Goal: Task Accomplishment & Management: Manage account settings

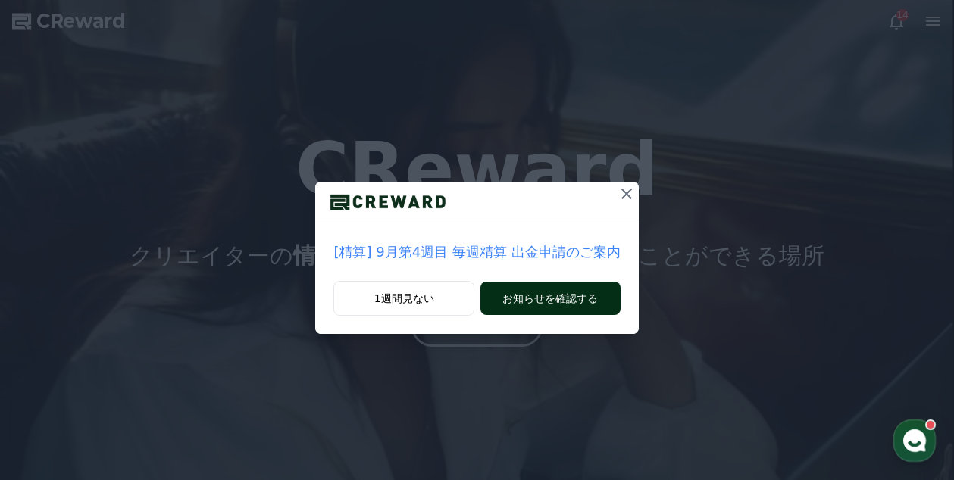
click at [545, 299] on button "お知らせを確認する" at bounding box center [549, 298] width 139 height 33
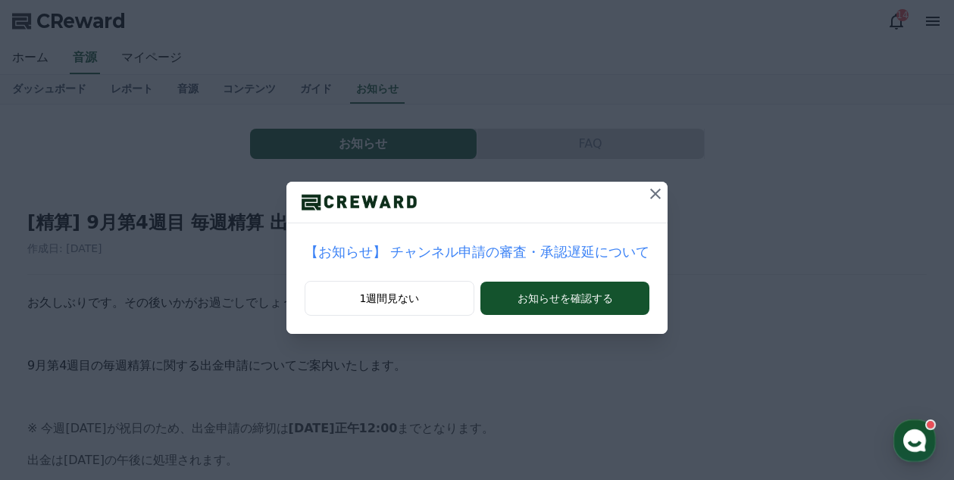
click at [545, 299] on button "お知らせを確認する" at bounding box center [564, 298] width 169 height 33
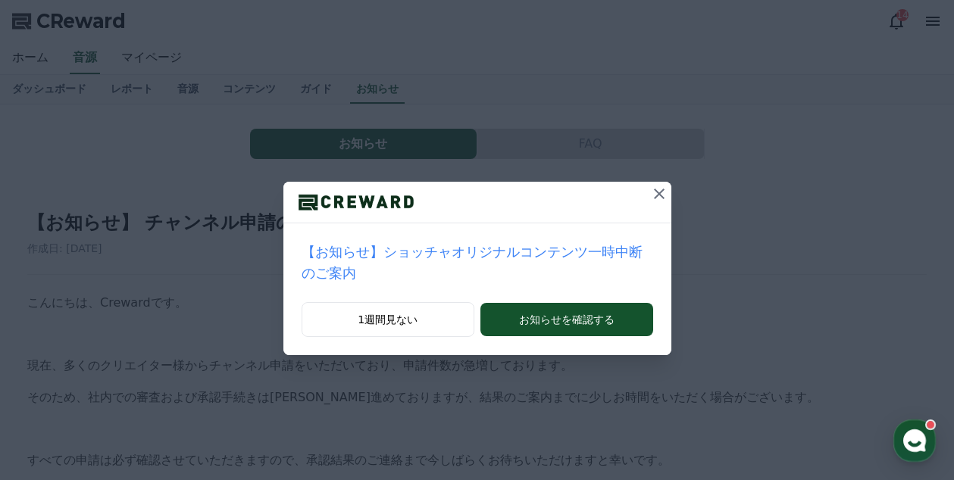
click at [524, 252] on p "【お知らせ】ショッチャオリジナルコンテンツ一時中断のご案内" at bounding box center [478, 263] width 352 height 42
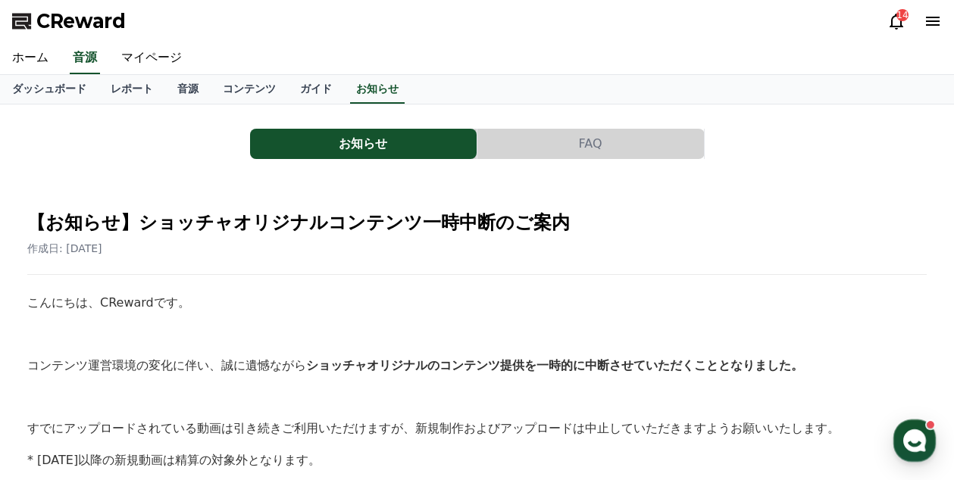
click at [901, 20] on div "14" at bounding box center [902, 15] width 12 height 12
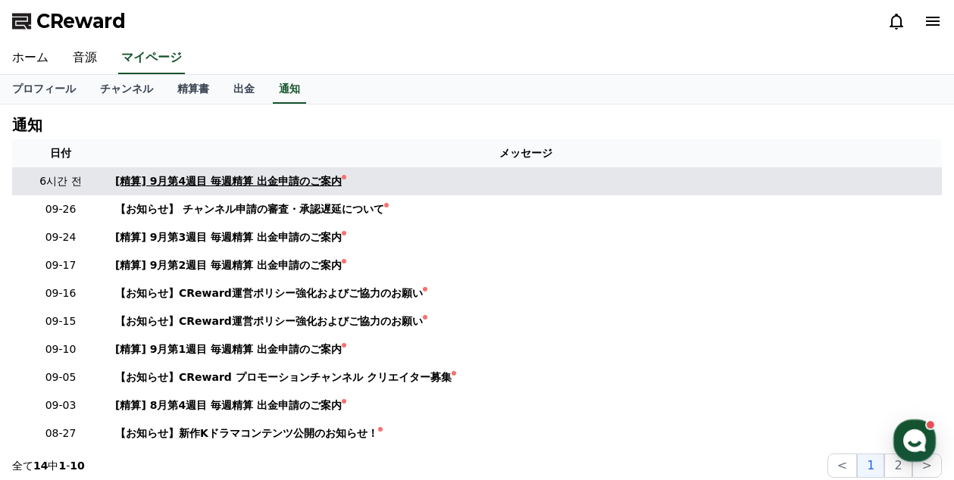
click at [264, 180] on div "[精算] 9月第4週目 毎週精算 出金申請のご案内" at bounding box center [228, 182] width 227 height 16
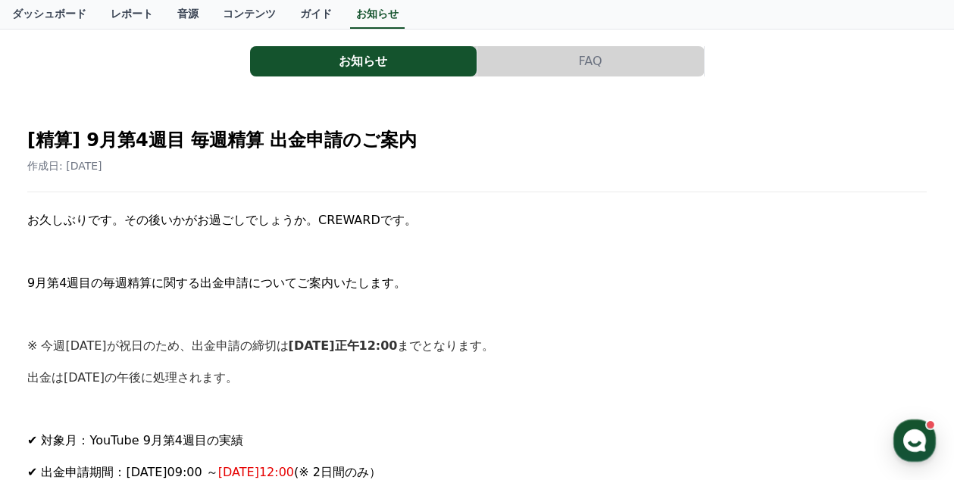
scroll to position [82, 0]
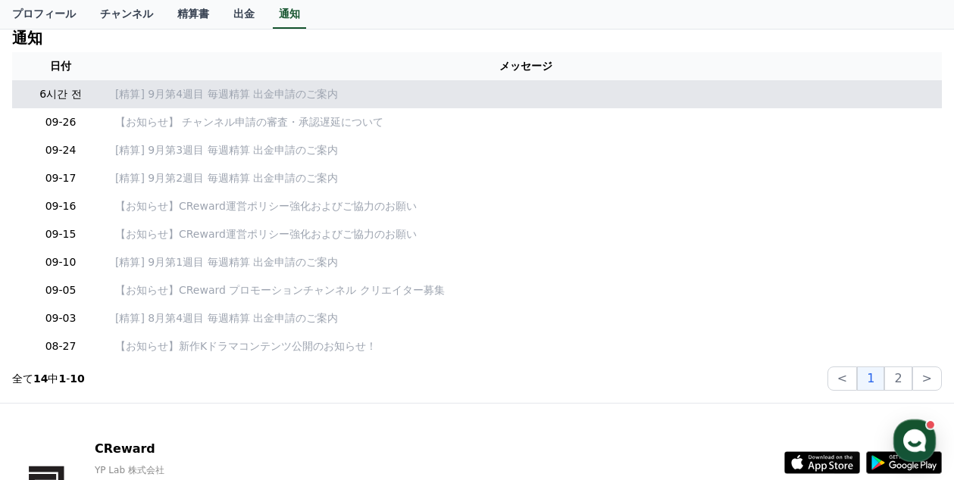
scroll to position [89, 0]
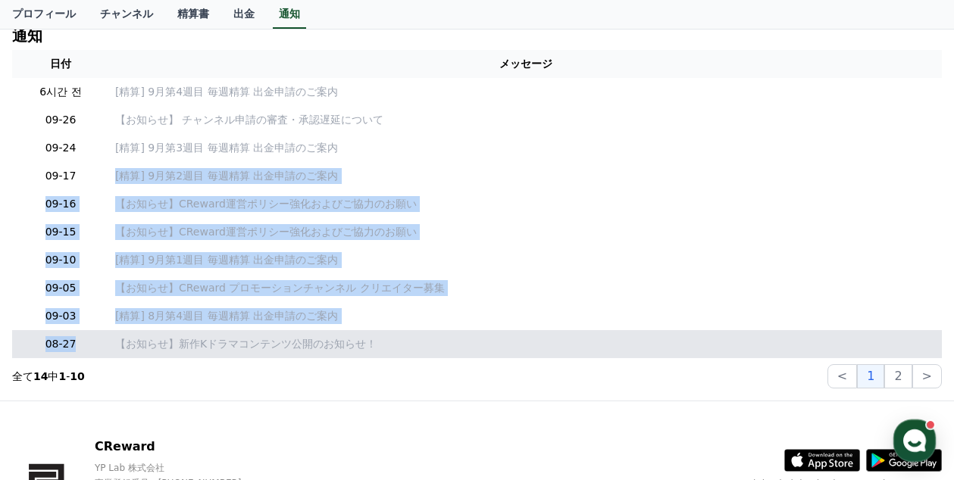
drag, startPoint x: 106, startPoint y: 183, endPoint x: 97, endPoint y: 358, distance: 174.5
click at [97, 358] on table "日付 メッセージ 6시간 전 [精算] 9月第4週目 毎週精算 出金申請のご案内 09-26 【お知らせ】 チャンネル申請の審査・承認遅延について 09-24…" at bounding box center [477, 204] width 930 height 308
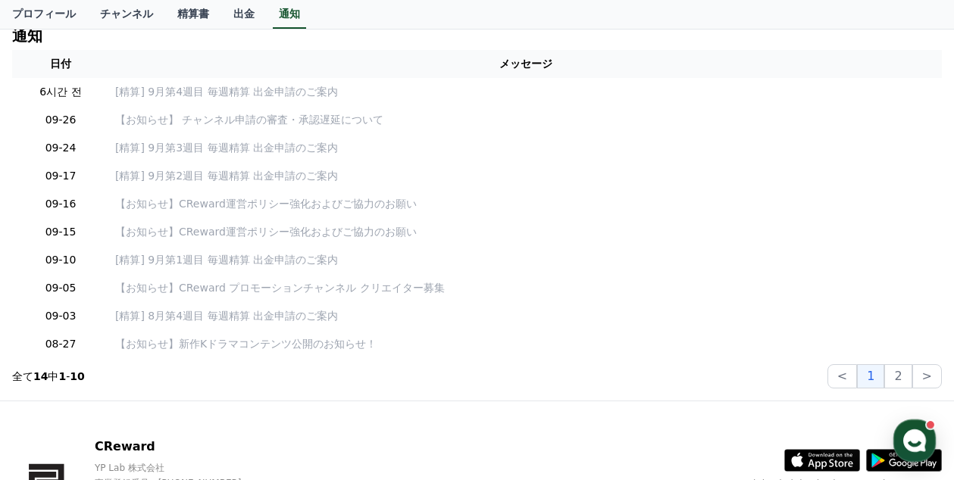
click at [465, 383] on section "全て 14 中 1 - 10 < 1 2 >" at bounding box center [477, 376] width 930 height 24
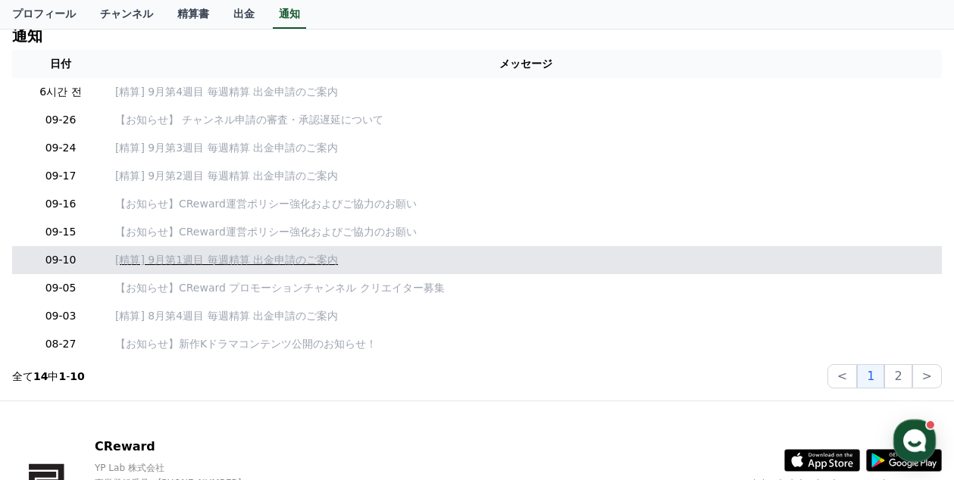
drag, startPoint x: 477, startPoint y: 349, endPoint x: 883, endPoint y: 261, distance: 415.0
click at [883, 261] on p "[精算] 9月第1週目 毎週精算 出金申請のご案内" at bounding box center [525, 260] width 821 height 16
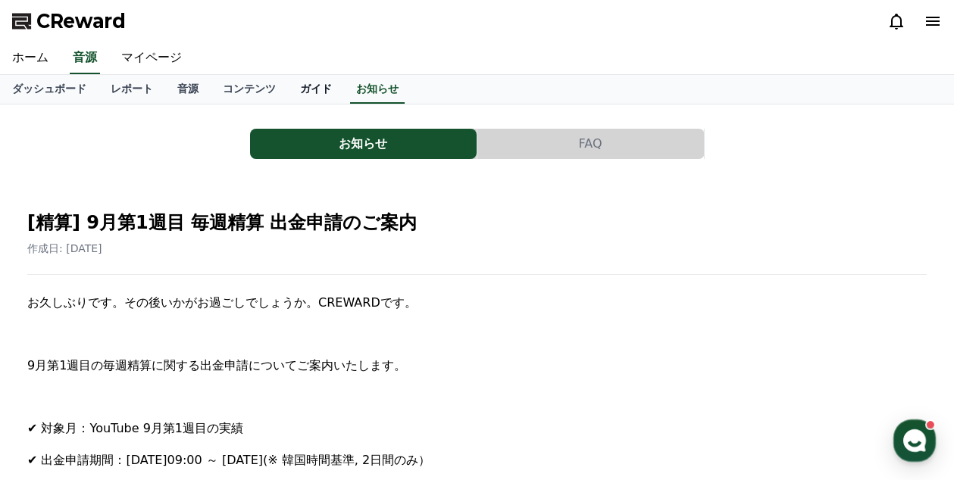
click at [288, 83] on link "ガイド" at bounding box center [316, 89] width 56 height 29
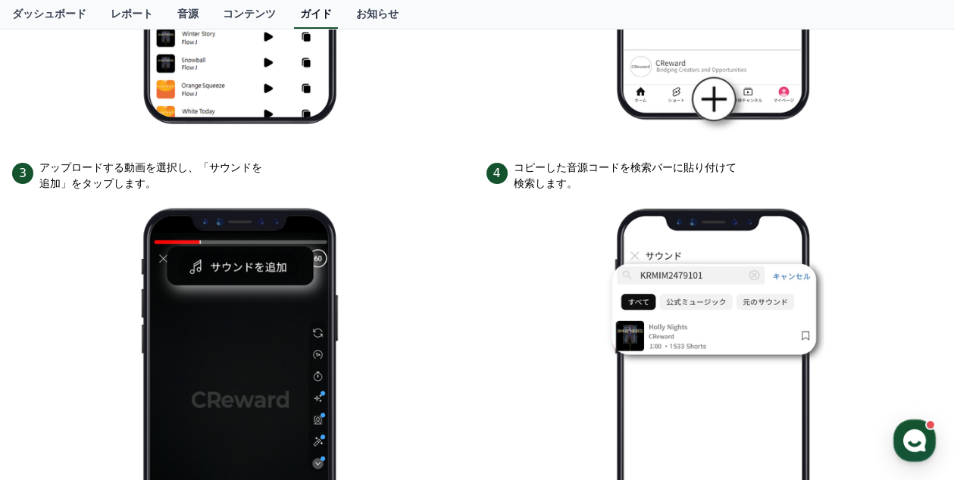
scroll to position [599, 0]
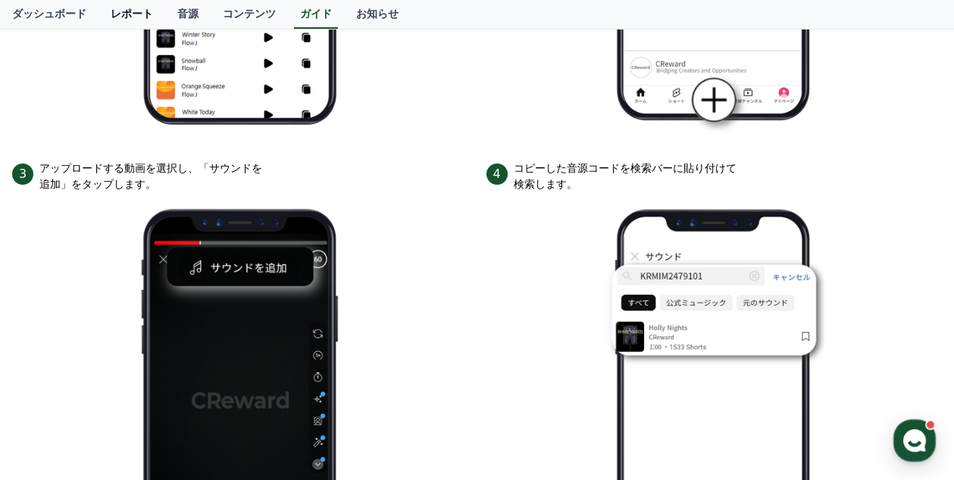
click at [111, 16] on link "レポート" at bounding box center [132, 14] width 67 height 29
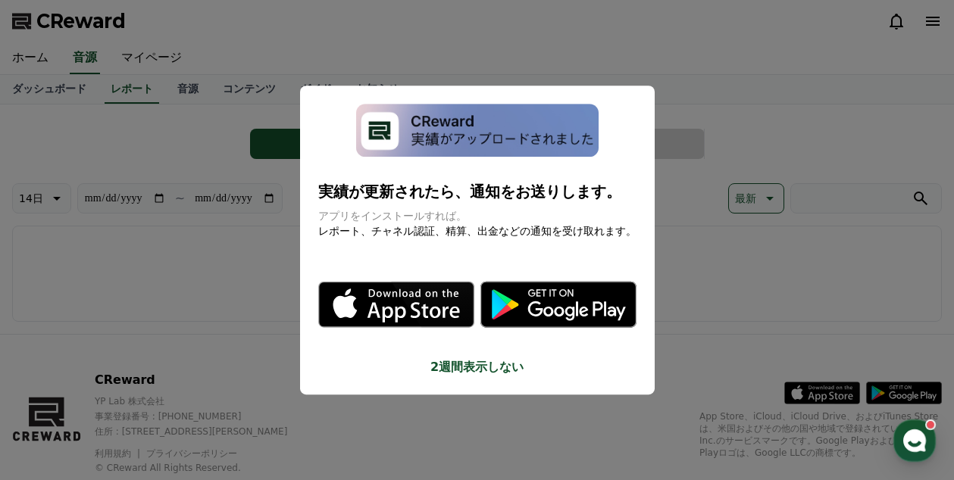
drag, startPoint x: 733, startPoint y: 64, endPoint x: 705, endPoint y: 48, distance: 32.2
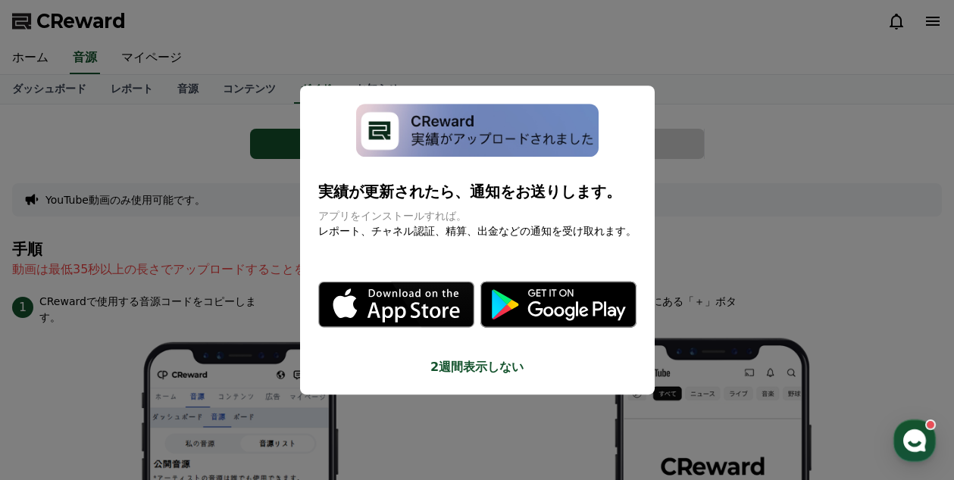
scroll to position [189, 0]
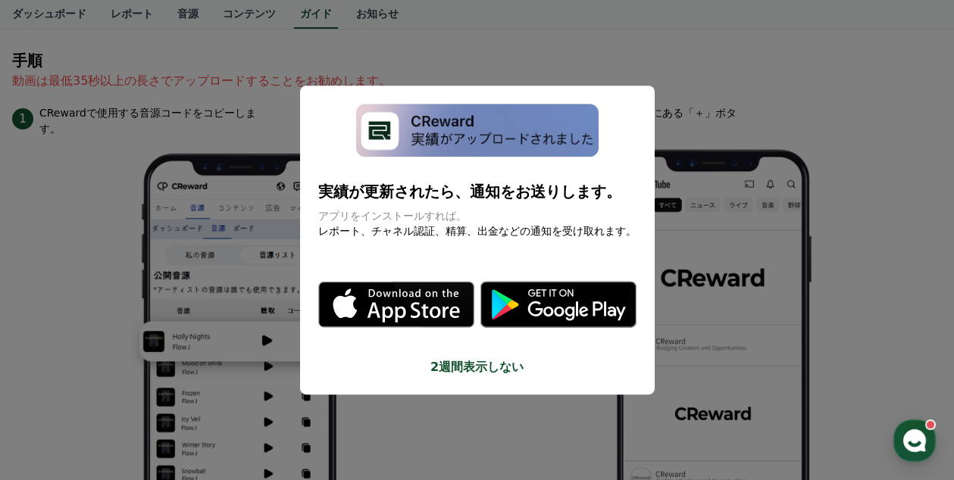
click at [240, 60] on button "close modal" at bounding box center [477, 240] width 954 height 480
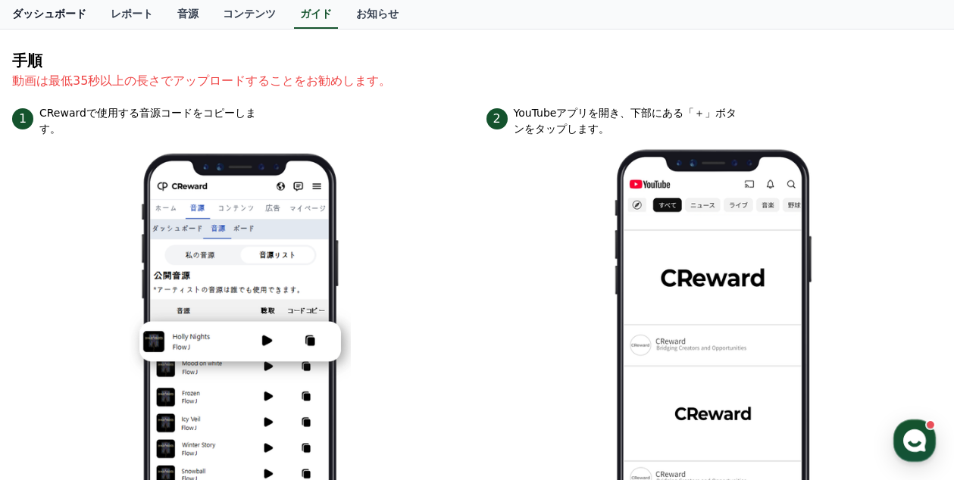
click at [27, 14] on link "ダッシュボード" at bounding box center [49, 14] width 99 height 29
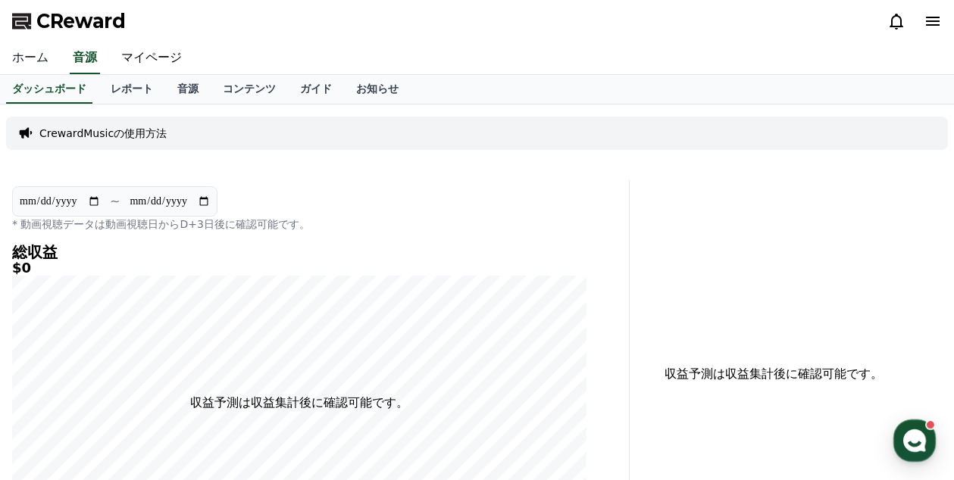
click at [26, 55] on link "ホーム" at bounding box center [30, 58] width 61 height 32
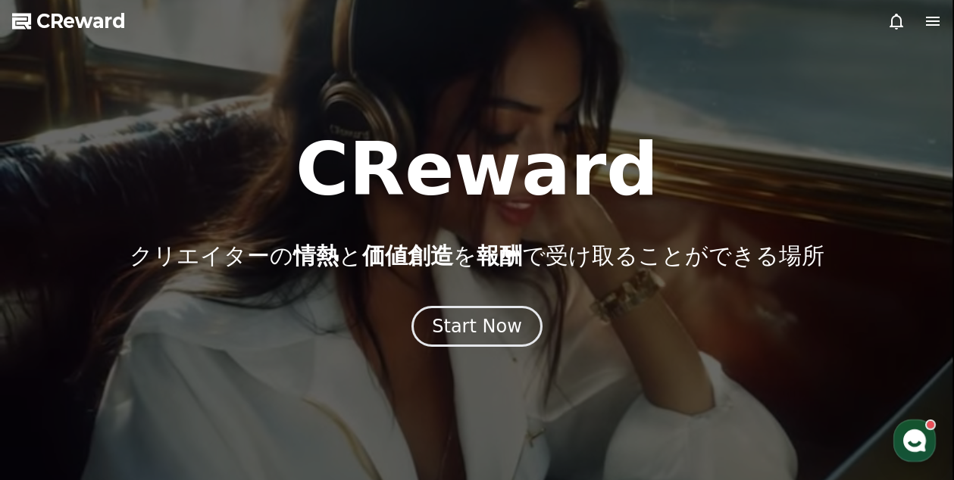
click at [915, 425] on div "button" at bounding box center [914, 441] width 42 height 42
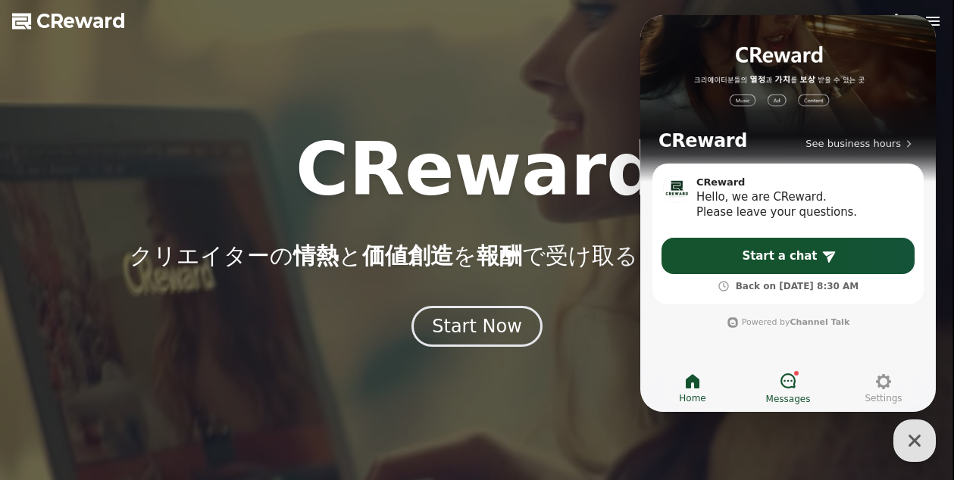
click at [776, 387] on link "Messages" at bounding box center [787, 389] width 95 height 38
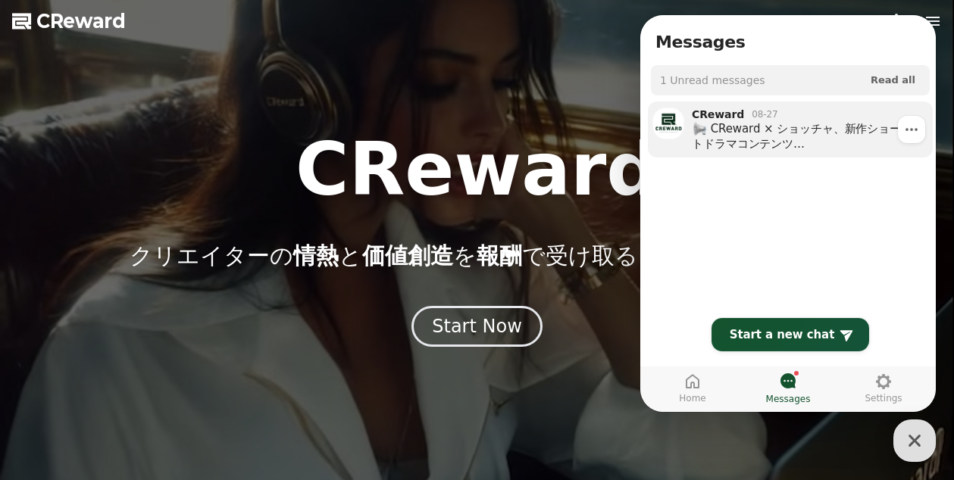
click at [780, 131] on div "CReward × ショッチャ、新作ショートドラマコンテンツ CRewardで新たに公開された没入感のあるショートドラマを、今すぐチェックしてください！ 重要…" at bounding box center [799, 136] width 215 height 30
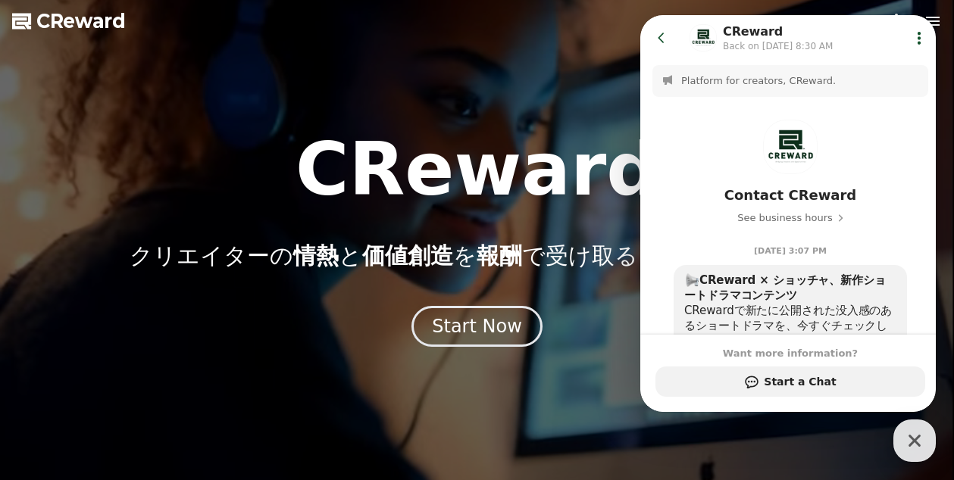
click at [911, 441] on icon "button" at bounding box center [914, 440] width 27 height 27
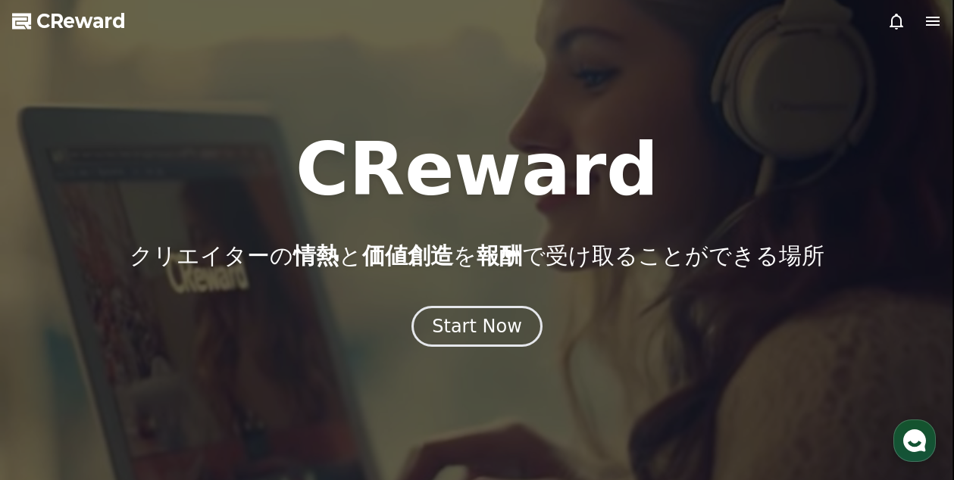
click at [935, 27] on icon at bounding box center [933, 21] width 18 height 18
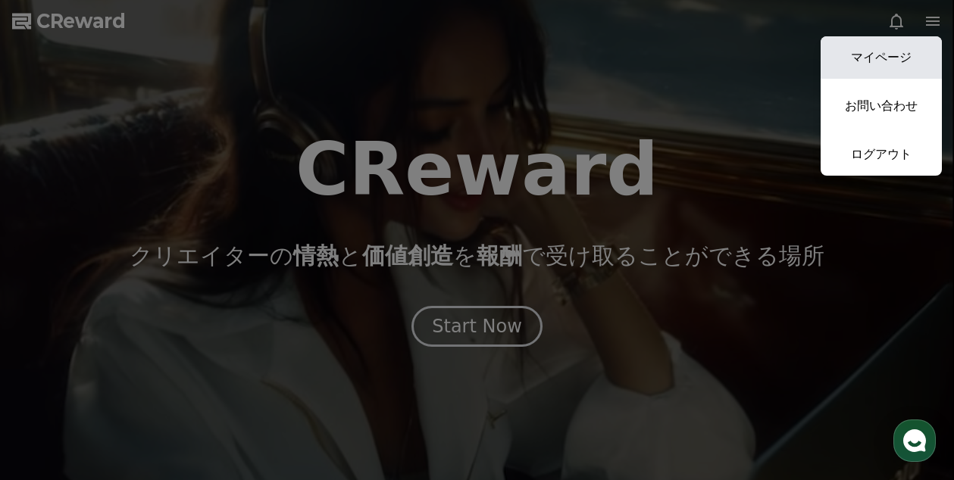
click at [874, 64] on link "マイページ" at bounding box center [881, 57] width 121 height 42
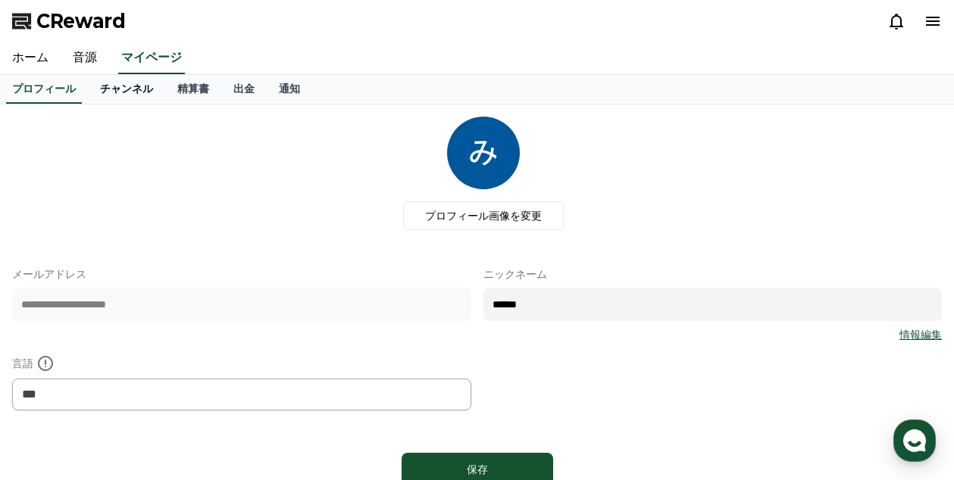
click at [114, 86] on link "チャンネル" at bounding box center [126, 89] width 77 height 29
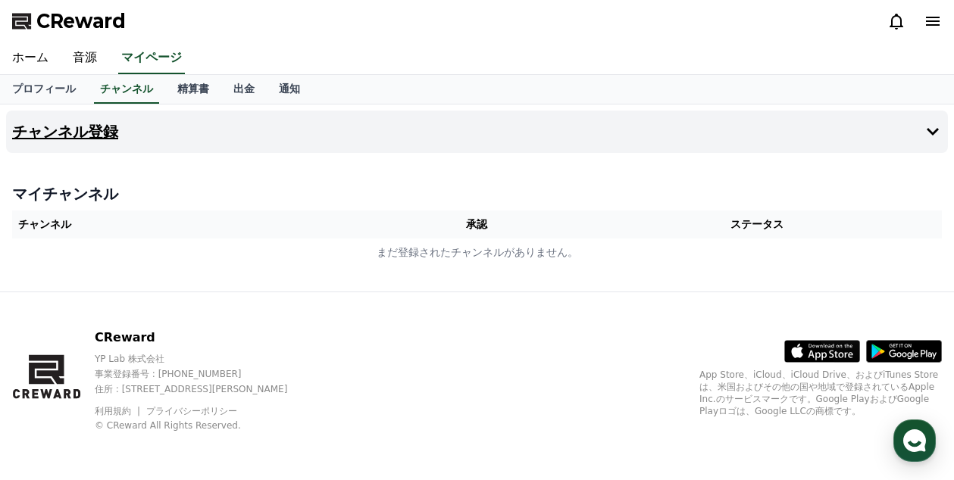
click at [77, 129] on h4 "チャンネル登録" at bounding box center [65, 132] width 106 height 17
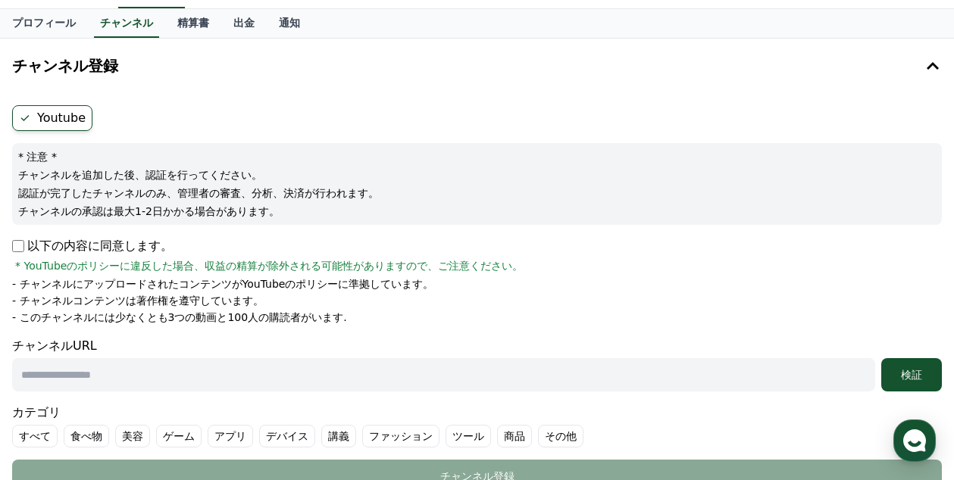
scroll to position [67, 0]
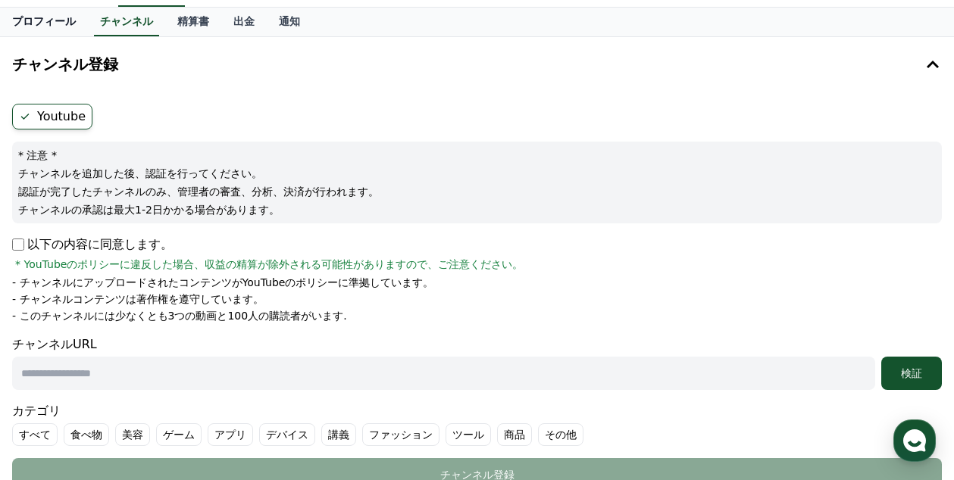
click at [36, 18] on link "プロフィール" at bounding box center [44, 22] width 88 height 29
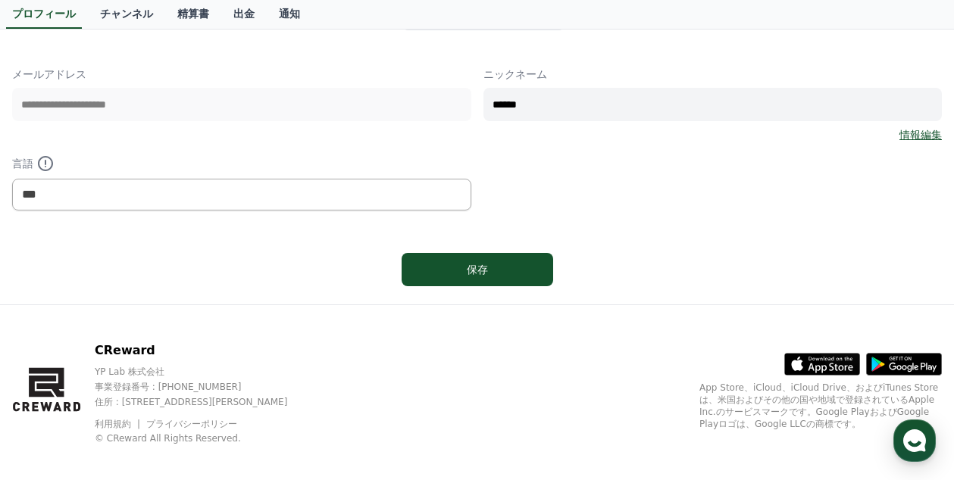
scroll to position [201, 0]
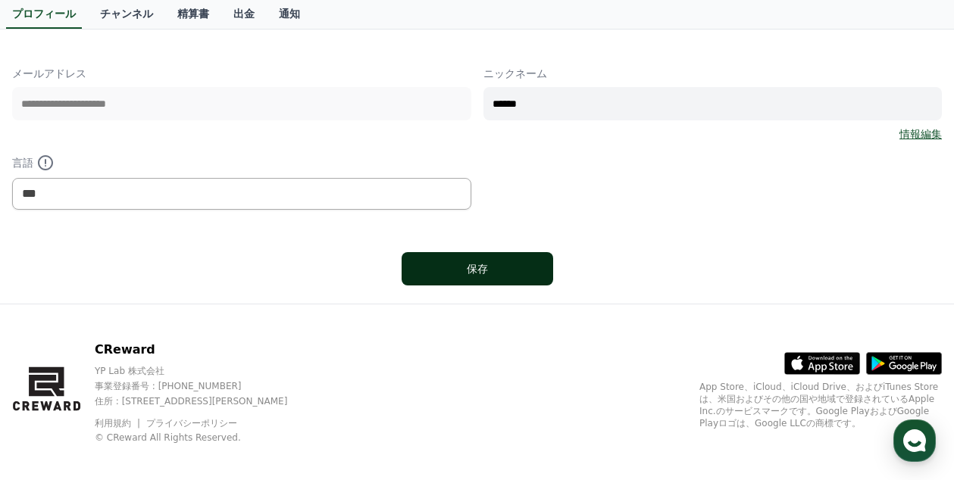
click at [443, 261] on button "保存" at bounding box center [478, 268] width 152 height 33
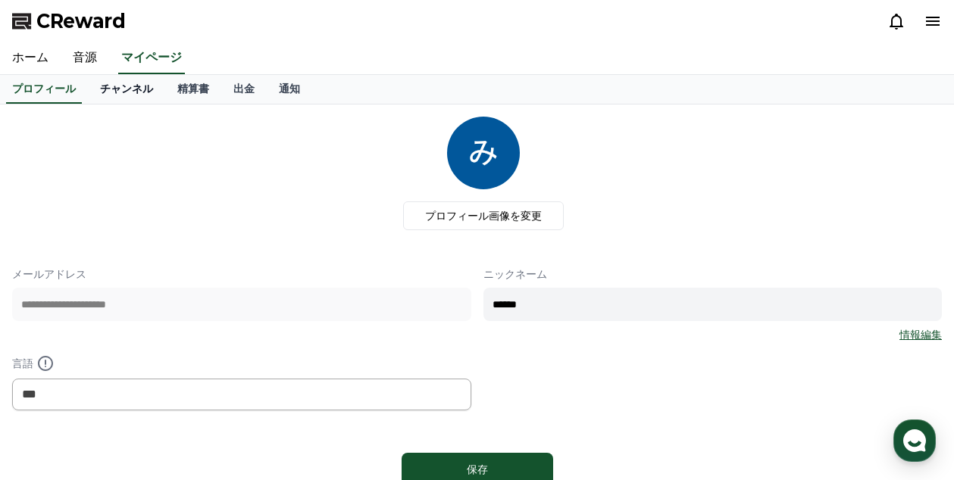
click at [102, 90] on link "チャンネル" at bounding box center [126, 89] width 77 height 29
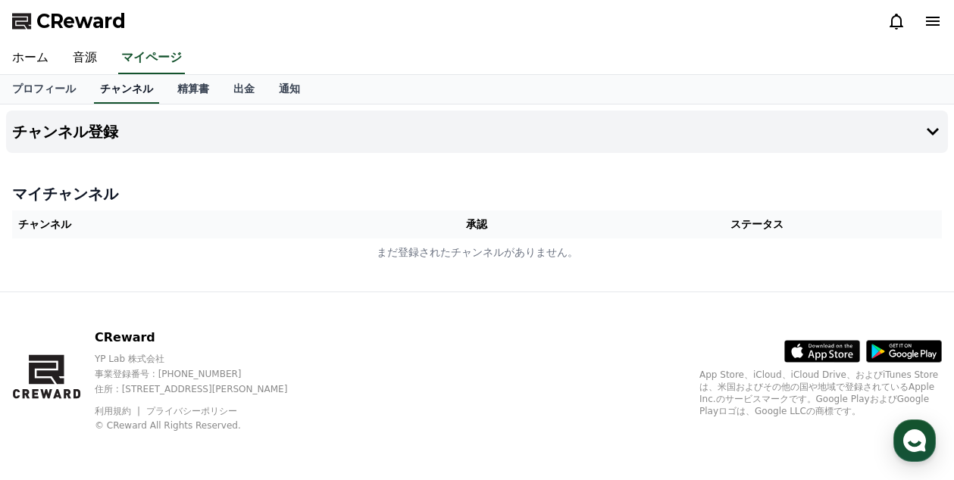
click at [102, 90] on link "チャンネル" at bounding box center [126, 89] width 65 height 29
click at [932, 130] on icon at bounding box center [933, 132] width 18 height 18
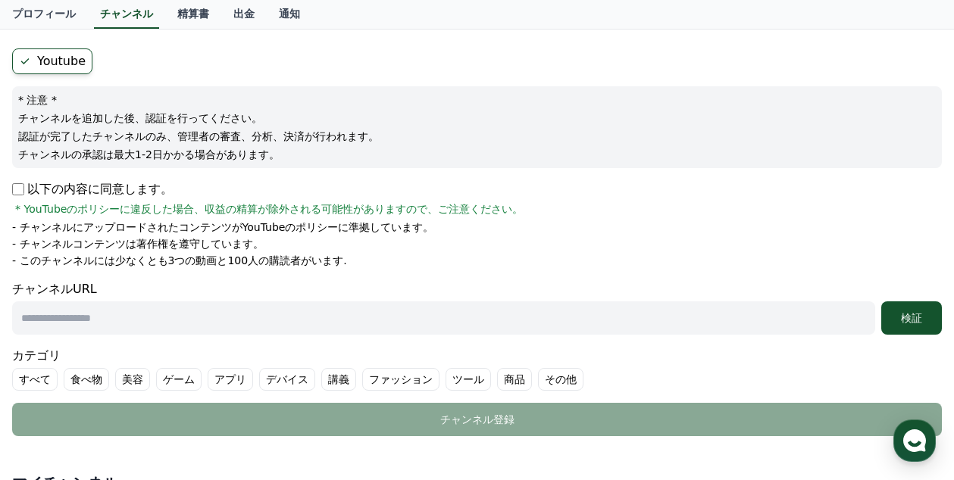
scroll to position [124, 0]
click at [38, 309] on input "text" at bounding box center [443, 317] width 863 height 33
type input "**********"
click at [910, 310] on div "検証" at bounding box center [911, 317] width 48 height 15
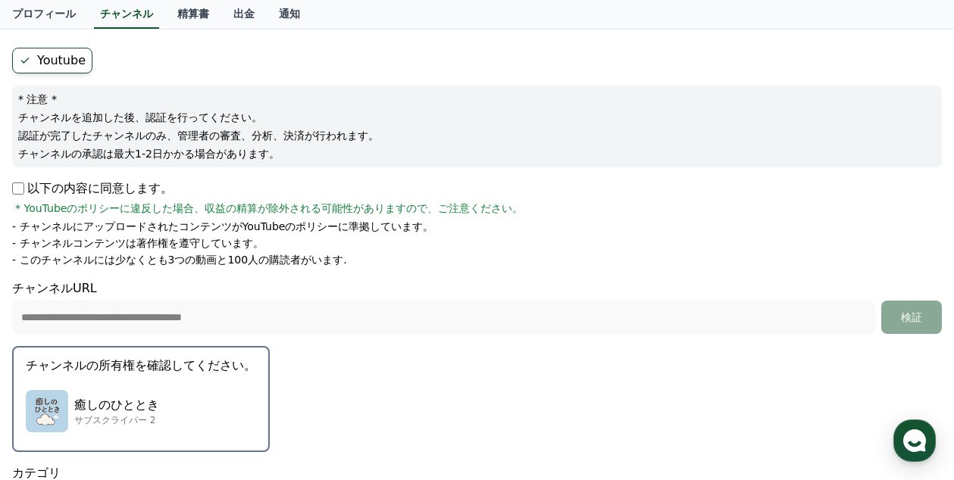
click at [152, 402] on div "癒しのひととき サブスクライバー 2" at bounding box center [141, 411] width 230 height 61
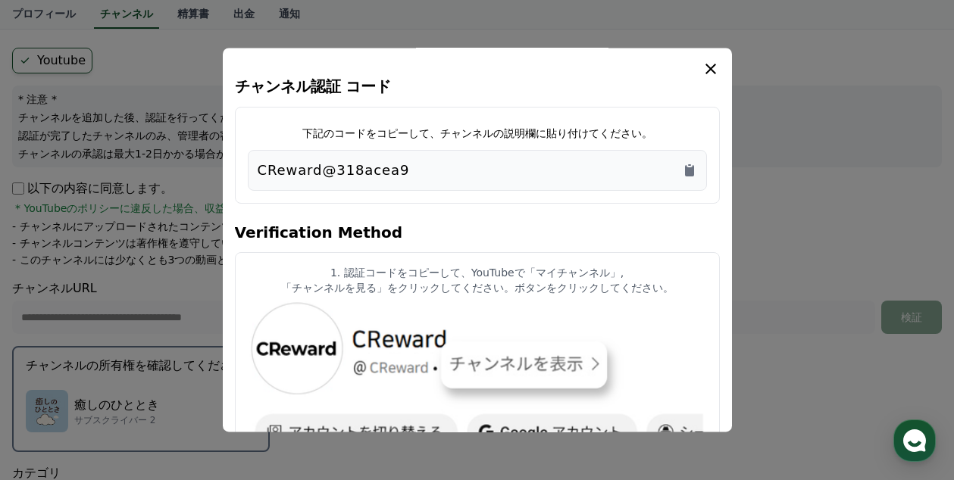
click at [813, 252] on button "close modal" at bounding box center [477, 240] width 954 height 480
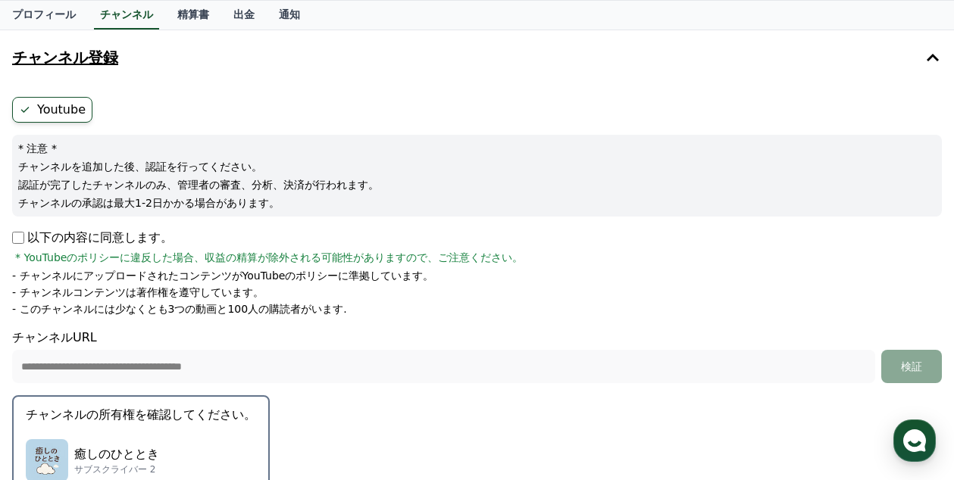
scroll to position [0, 0]
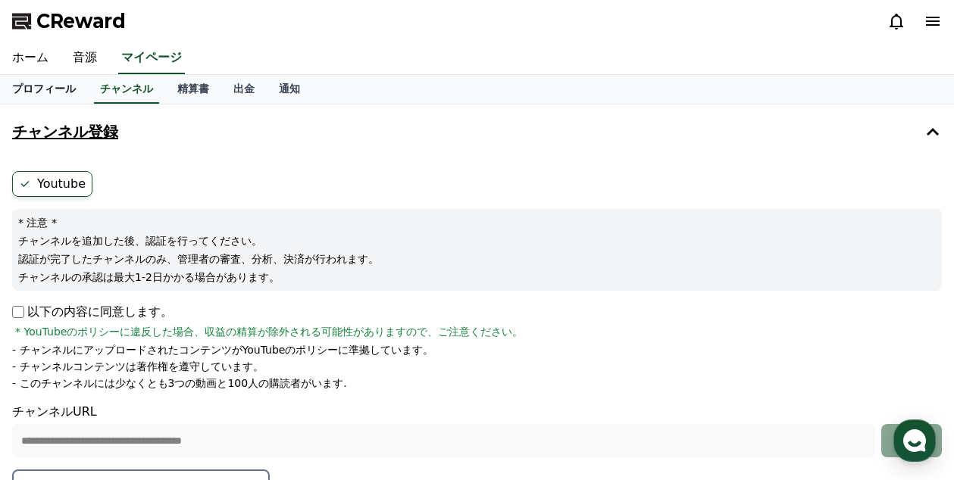
click at [43, 85] on link "プロフィール" at bounding box center [44, 89] width 88 height 29
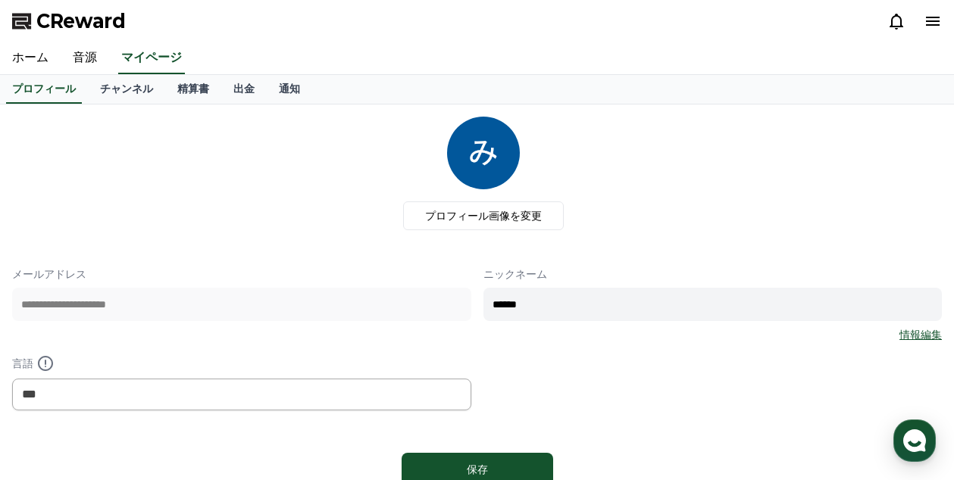
click at [931, 19] on icon at bounding box center [933, 21] width 18 height 18
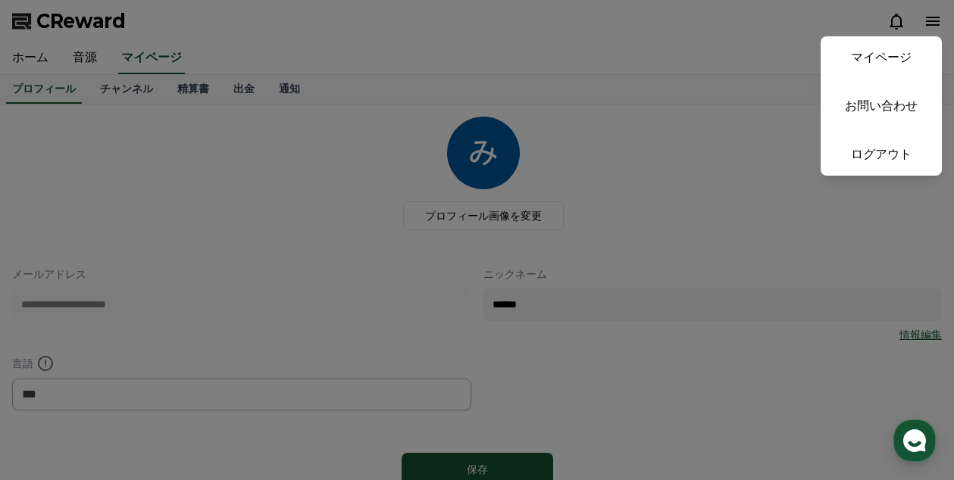
click at [718, 239] on button "close" at bounding box center [477, 240] width 954 height 480
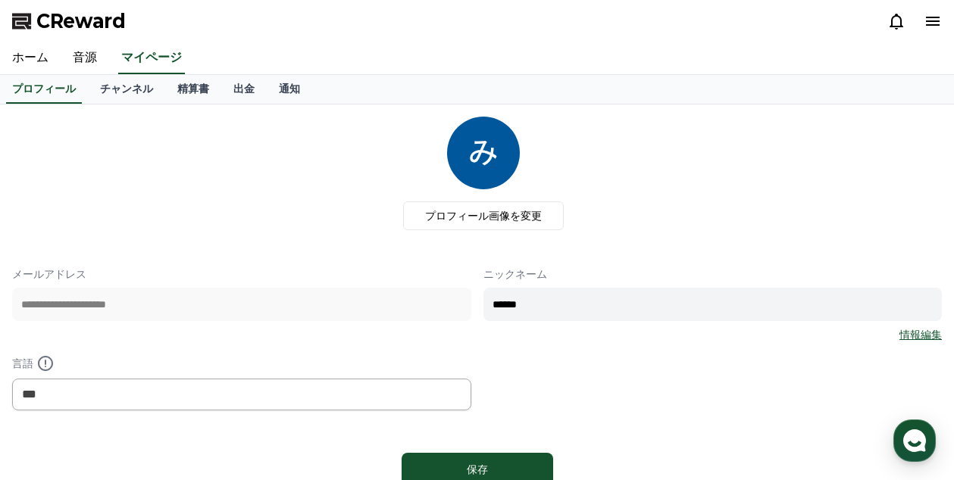
click at [918, 336] on link "情報編集" at bounding box center [920, 334] width 42 height 15
drag, startPoint x: 546, startPoint y: 302, endPoint x: 561, endPoint y: 310, distance: 16.3
click at [561, 310] on input "******" at bounding box center [712, 304] width 459 height 33
type input "*"
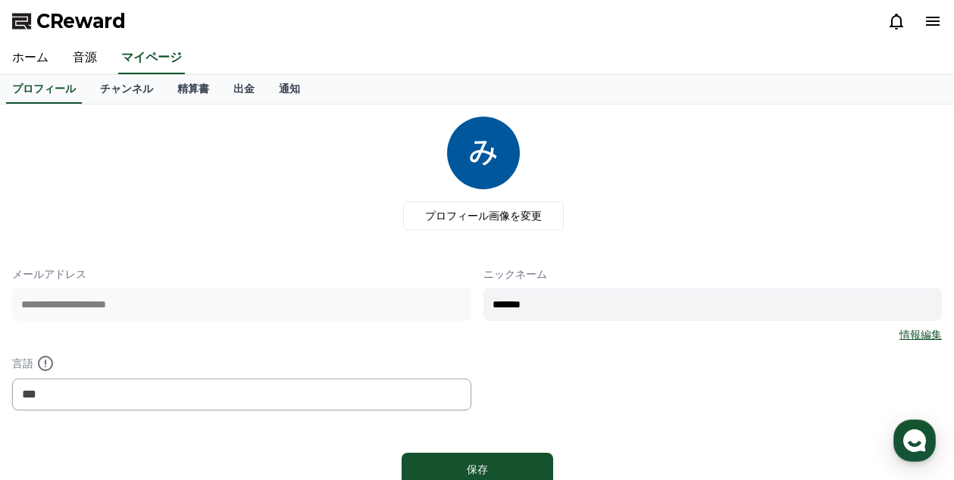
click at [561, 310] on input "*******" at bounding box center [712, 304] width 459 height 33
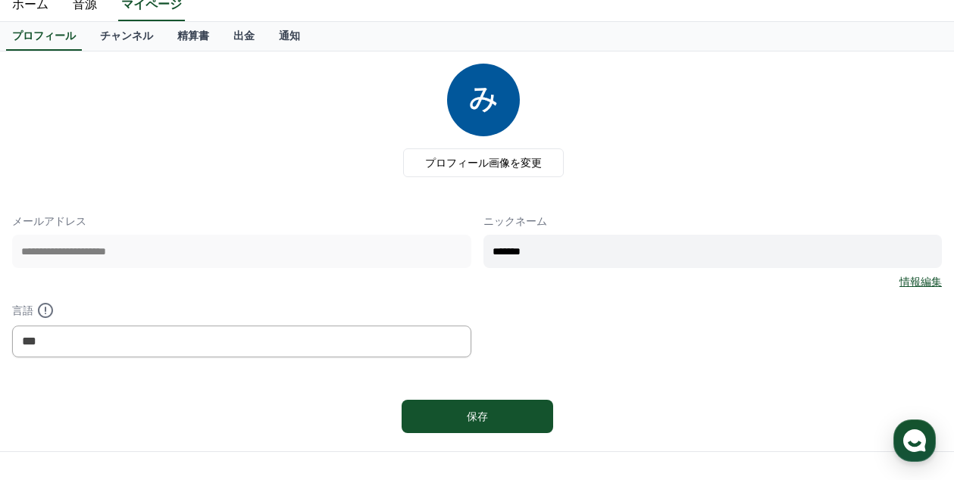
scroll to position [57, 0]
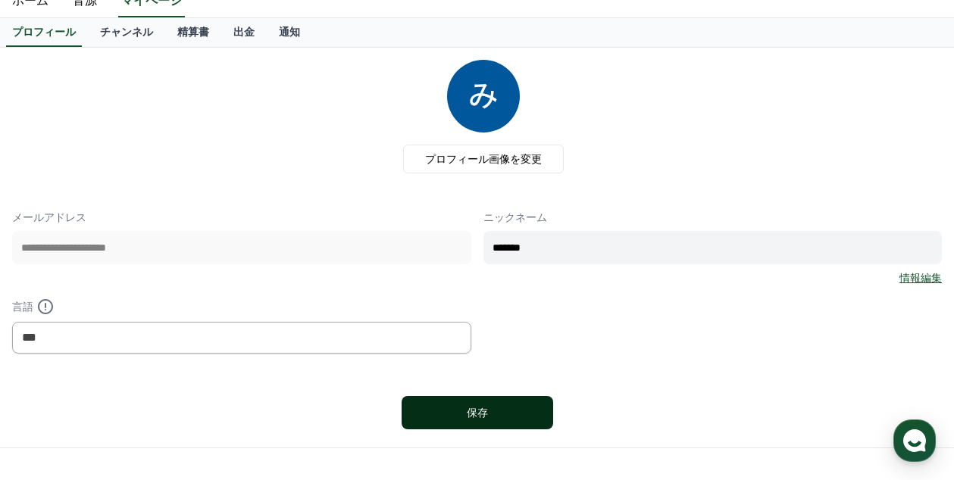
type input "*******"
click at [472, 419] on div "保存" at bounding box center [477, 412] width 91 height 15
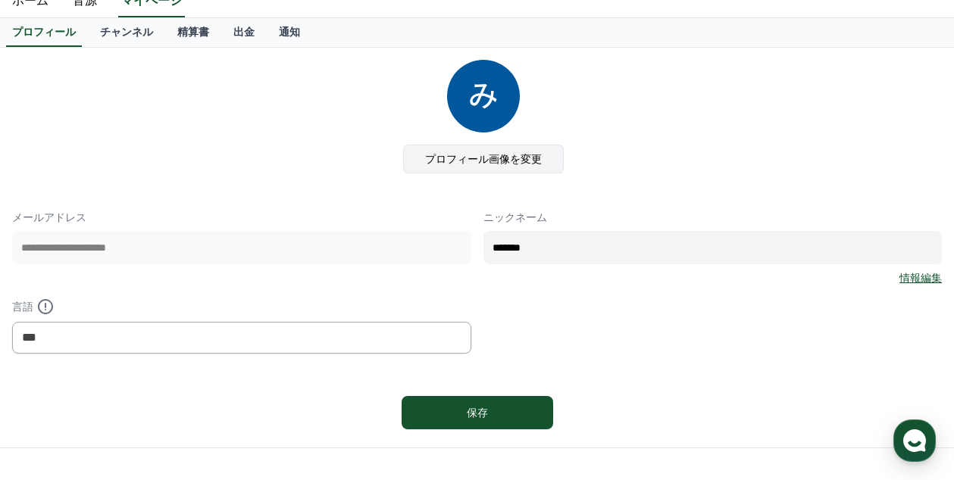
click at [458, 158] on label "プロフィール画像を変更" at bounding box center [483, 159] width 161 height 29
click at [0, 0] on input "プロフィール画像を変更" at bounding box center [0, 0] width 0 height 0
click at [432, 165] on label "プロフィール画像を変更" at bounding box center [483, 159] width 161 height 29
click at [0, 0] on input "プロフィール画像を変更" at bounding box center [0, 0] width 0 height 0
click at [456, 152] on label "プロフィール画像を変更" at bounding box center [483, 159] width 161 height 29
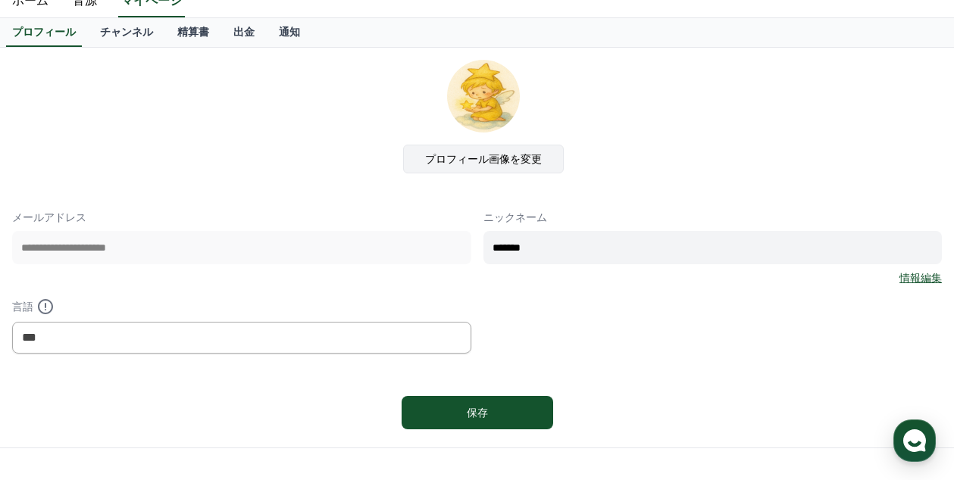
click at [0, 0] on input "プロフィール画像を変更" at bounding box center [0, 0] width 0 height 0
click at [446, 152] on label "プロフィール画像を変更" at bounding box center [483, 159] width 161 height 29
click at [0, 0] on input "プロフィール画像を変更" at bounding box center [0, 0] width 0 height 0
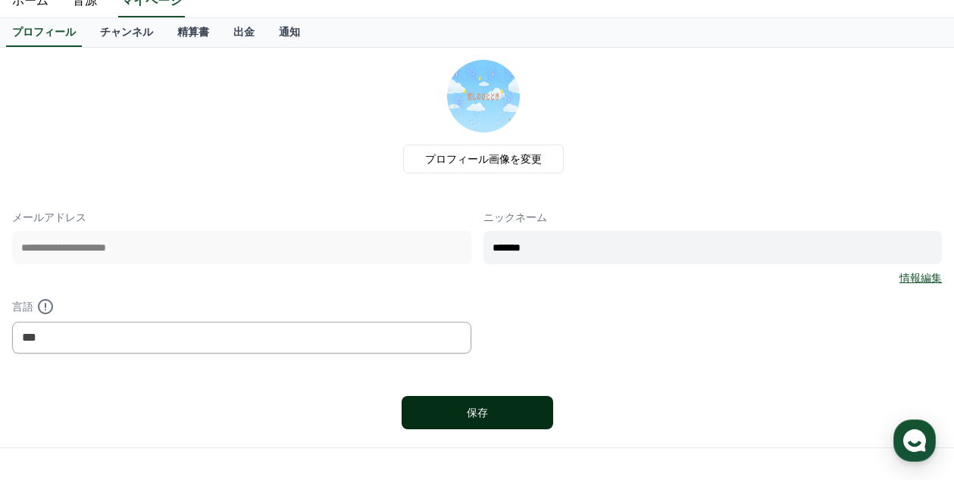
click at [437, 405] on button "保存" at bounding box center [478, 412] width 152 height 33
click at [107, 35] on link "チャンネル" at bounding box center [126, 32] width 77 height 29
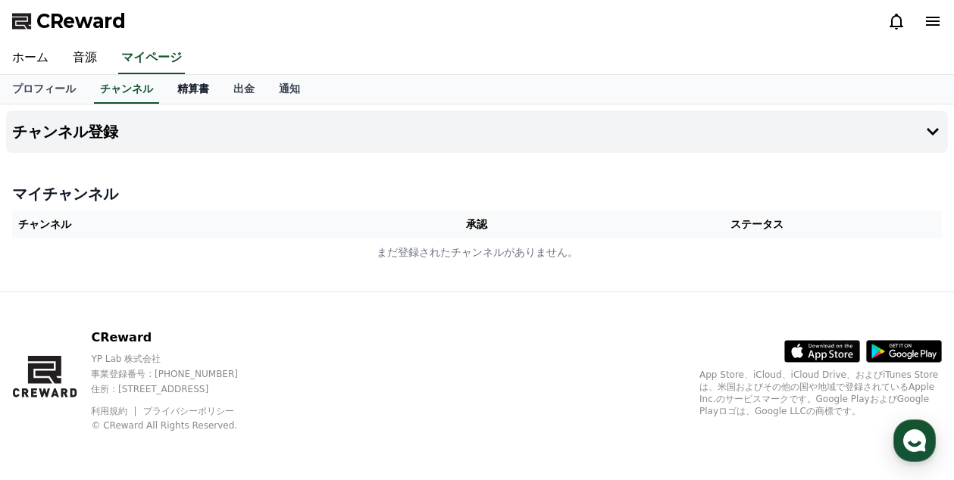
click at [165, 85] on link "精算書" at bounding box center [193, 89] width 56 height 29
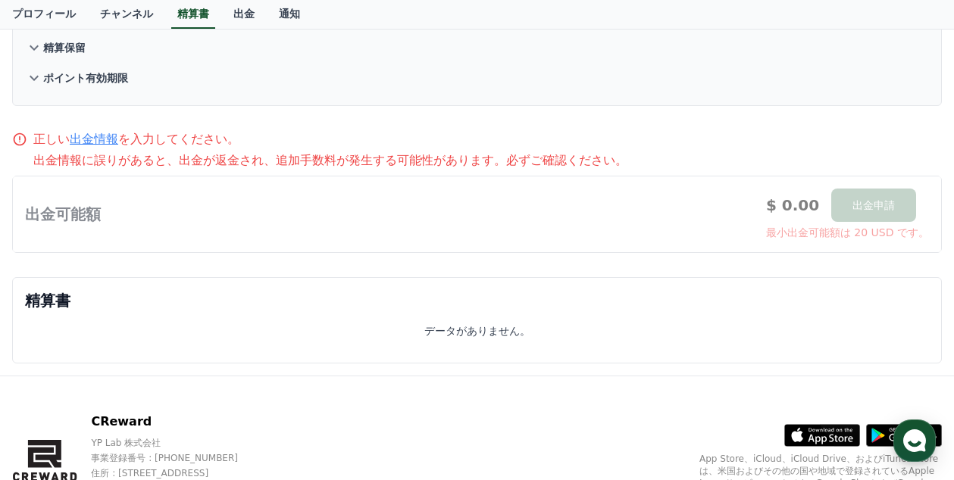
scroll to position [171, 0]
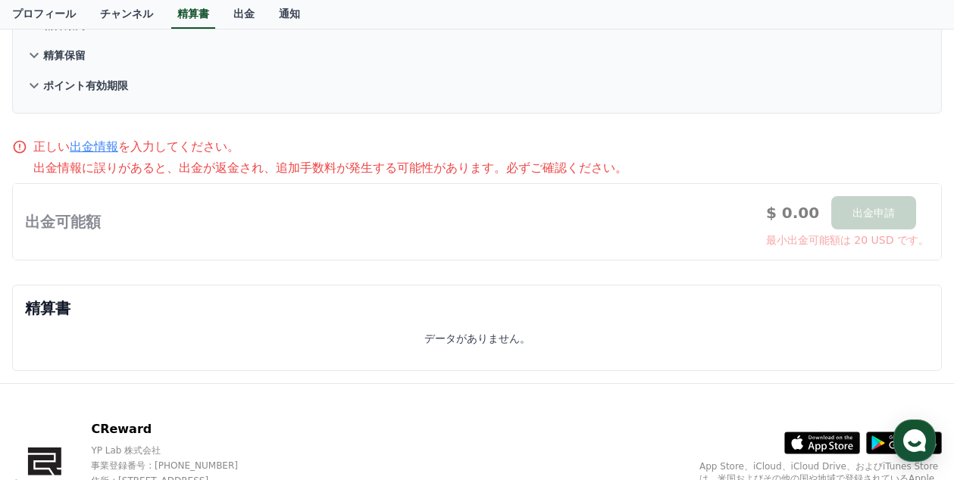
click at [83, 144] on link "出金情報" at bounding box center [94, 146] width 48 height 14
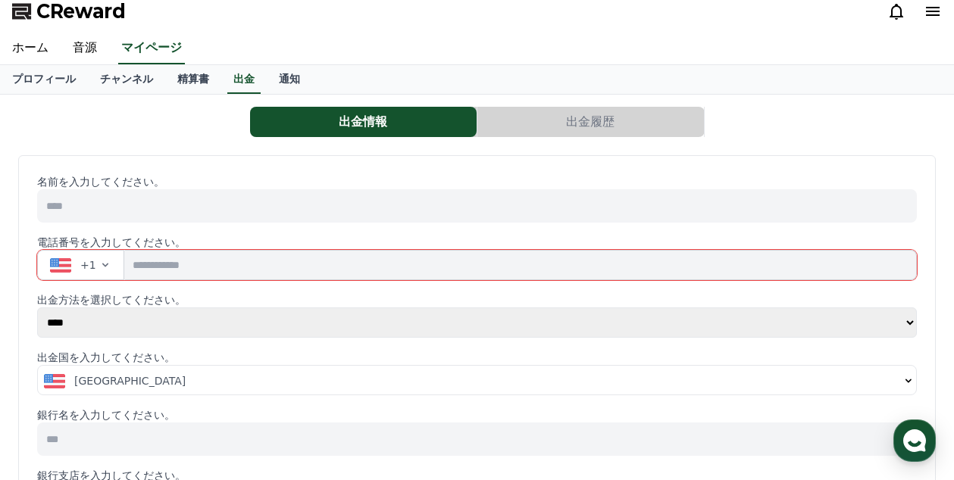
scroll to position [25, 0]
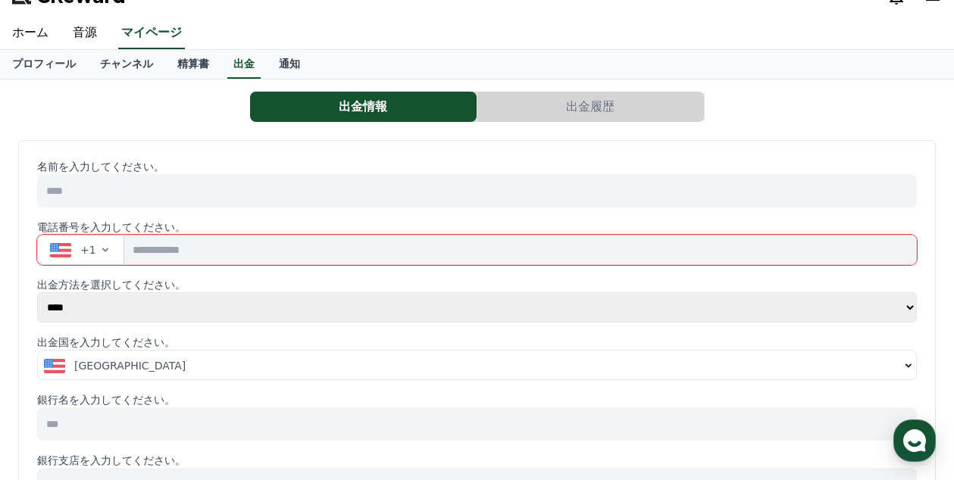
click at [60, 186] on input at bounding box center [477, 190] width 880 height 33
type input "******"
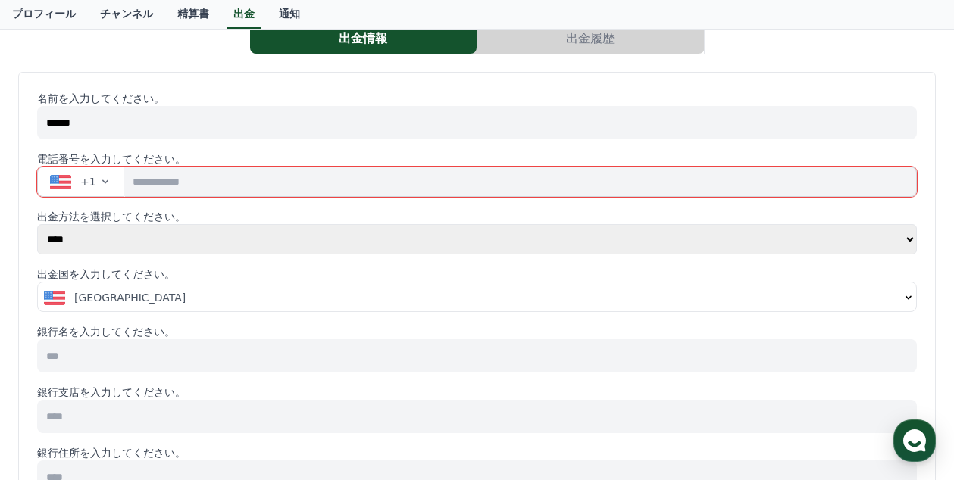
scroll to position [92, 0]
click at [101, 182] on icon "button" at bounding box center [105, 183] width 12 height 12
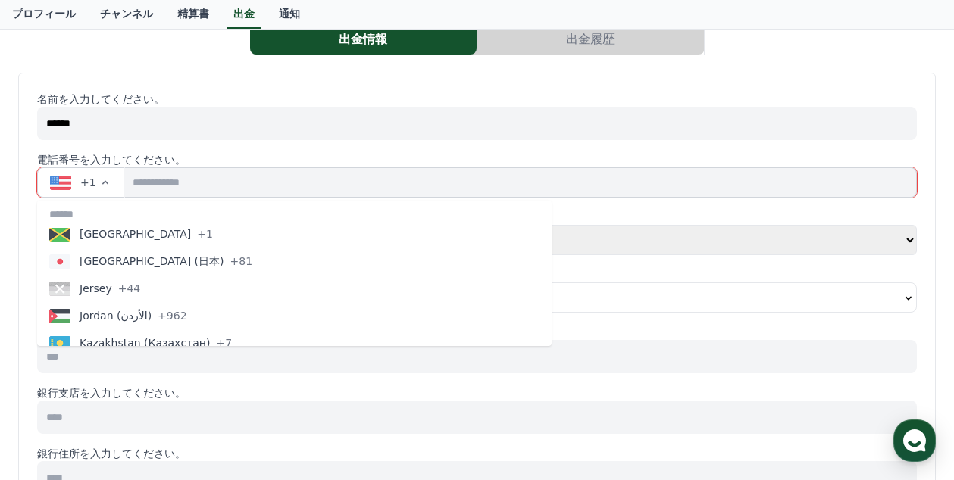
scroll to position [2953, 0]
click at [105, 261] on span "[GEOGRAPHIC_DATA] (日本)" at bounding box center [152, 262] width 145 height 15
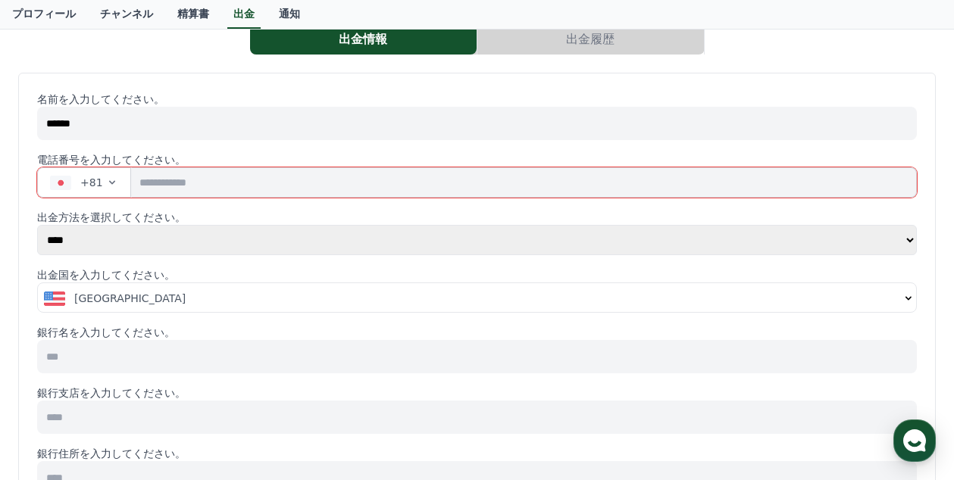
click at [176, 233] on select "**** ******" at bounding box center [477, 240] width 880 height 30
click at [126, 353] on input at bounding box center [477, 356] width 880 height 33
click at [145, 180] on input "tel" at bounding box center [524, 182] width 786 height 30
type input "*"
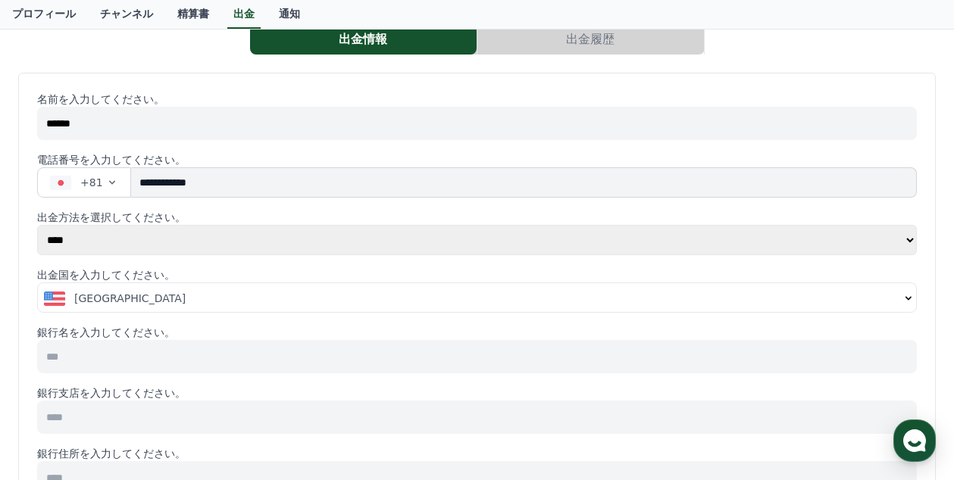
type input "**********"
click at [151, 294] on div "[GEOGRAPHIC_DATA]" at bounding box center [472, 298] width 856 height 15
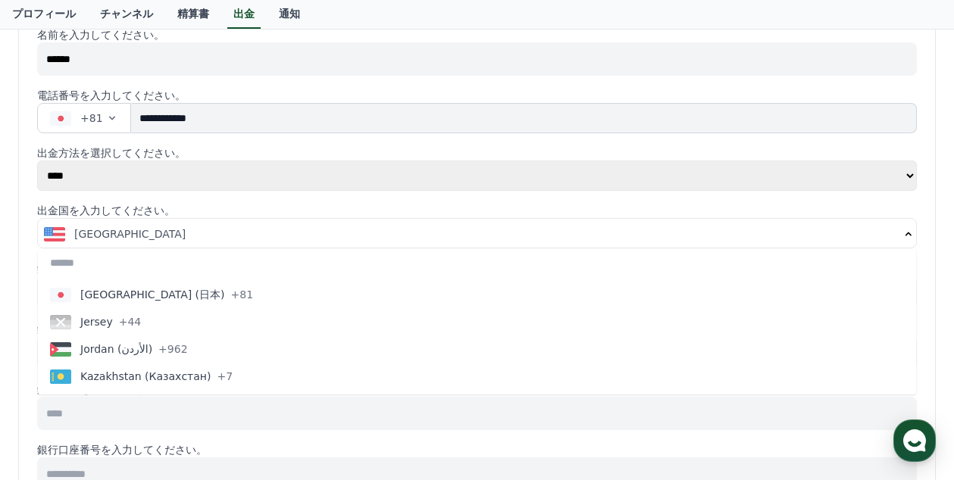
scroll to position [2967, 0]
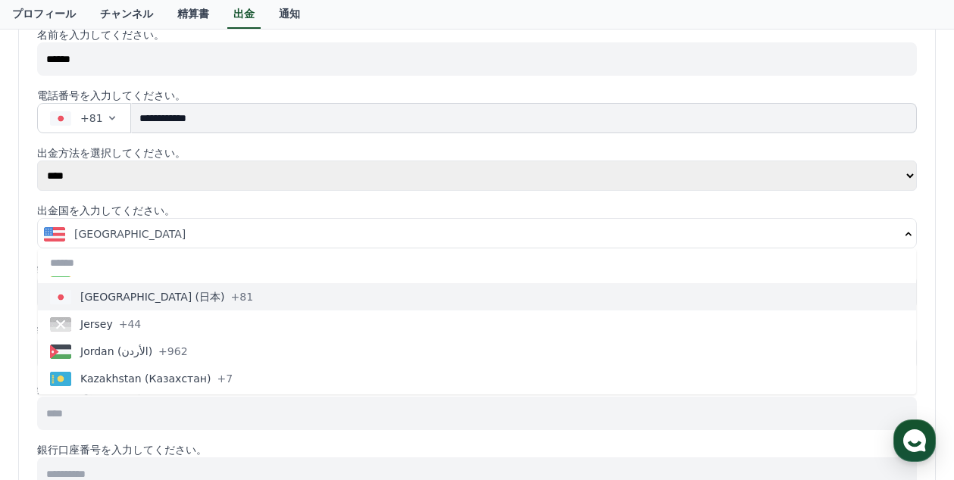
click at [103, 294] on span "[GEOGRAPHIC_DATA] (日本)" at bounding box center [152, 296] width 145 height 15
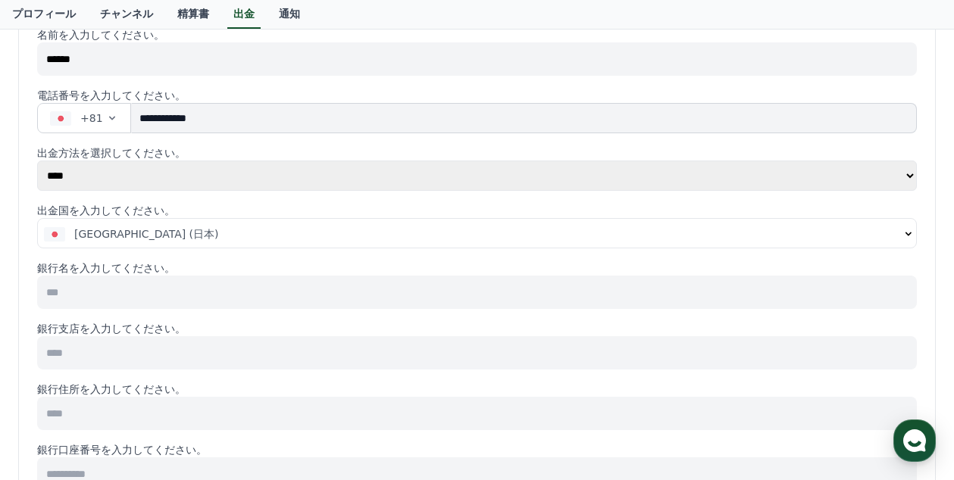
click at [103, 294] on input at bounding box center [477, 292] width 880 height 33
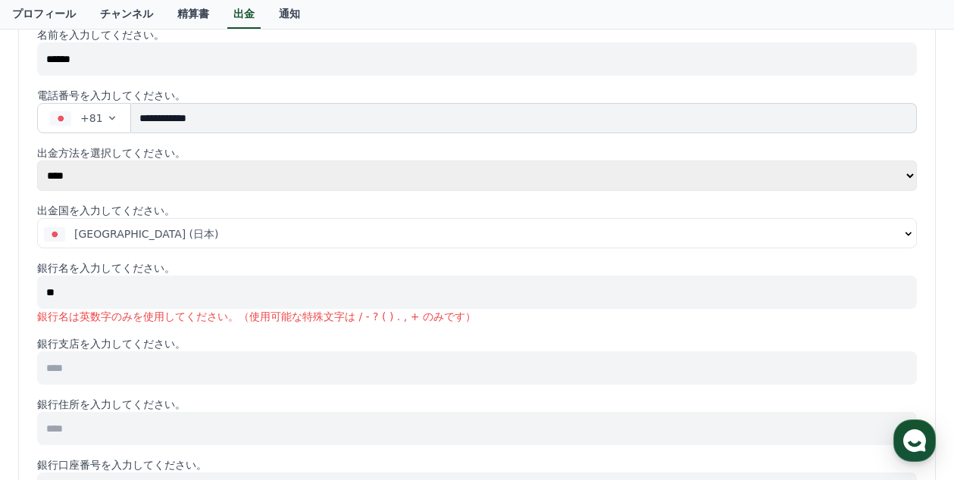
type input "*"
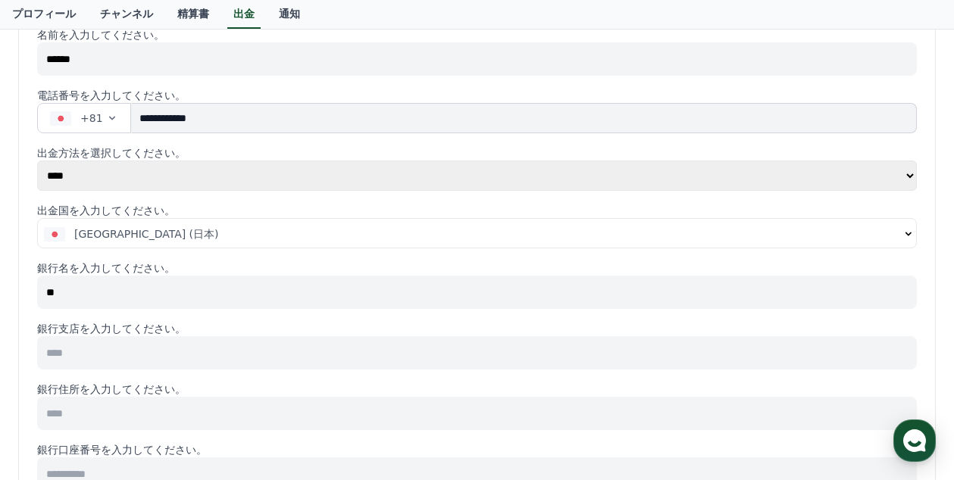
type input "*"
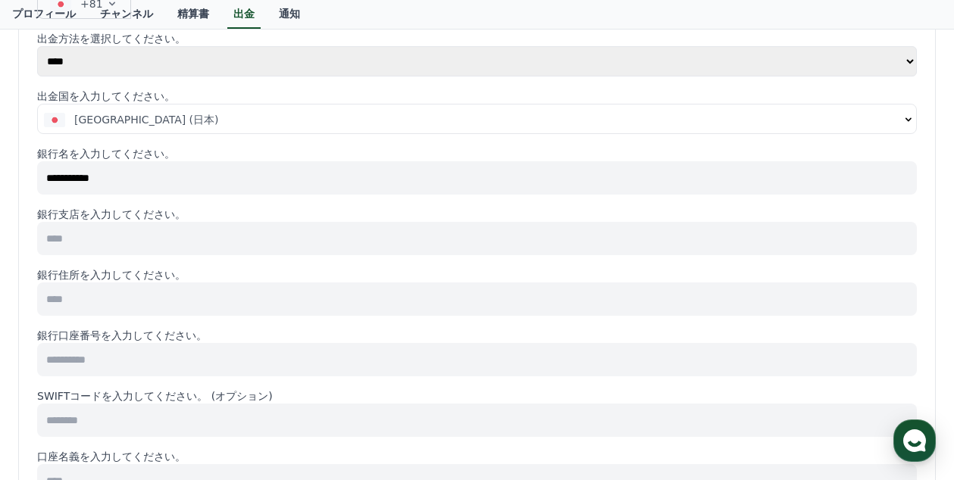
scroll to position [271, 0]
type input "*"
type input "**********"
click at [86, 240] on input at bounding box center [477, 239] width 880 height 33
type input "*"
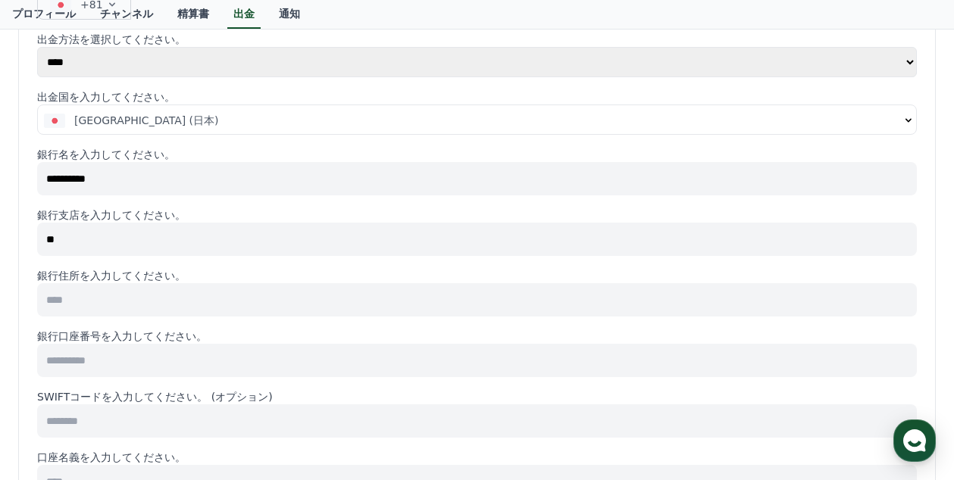
type input "*"
type input "**********"
click at [77, 291] on input at bounding box center [477, 299] width 880 height 33
type input "******"
type input "********"
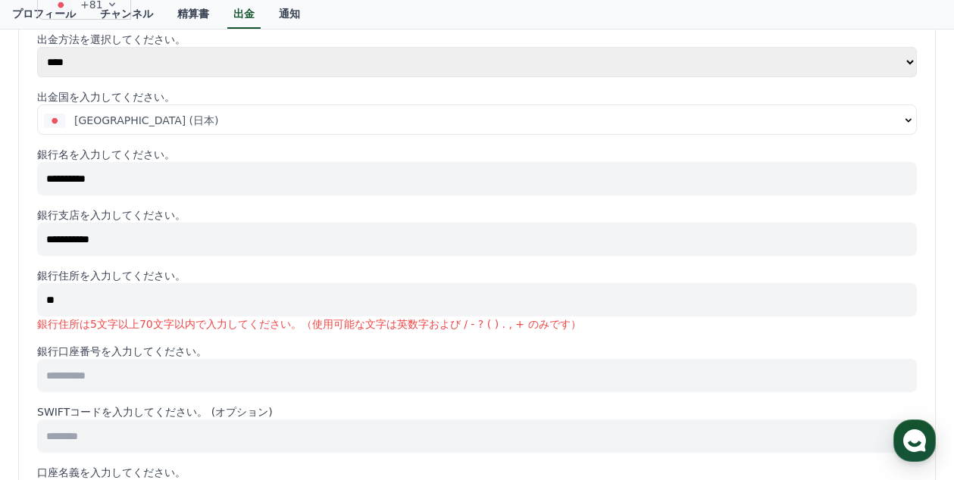
type input "*"
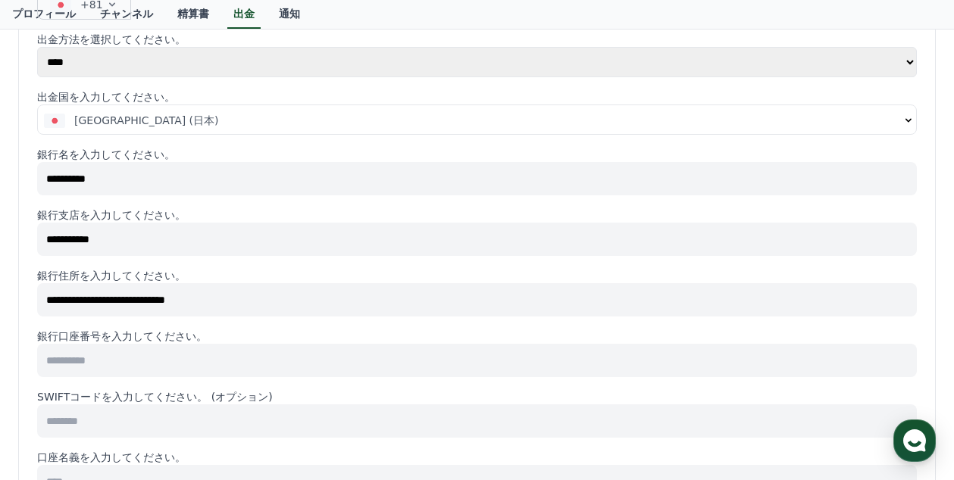
type input "**********"
click at [129, 355] on input at bounding box center [477, 360] width 880 height 33
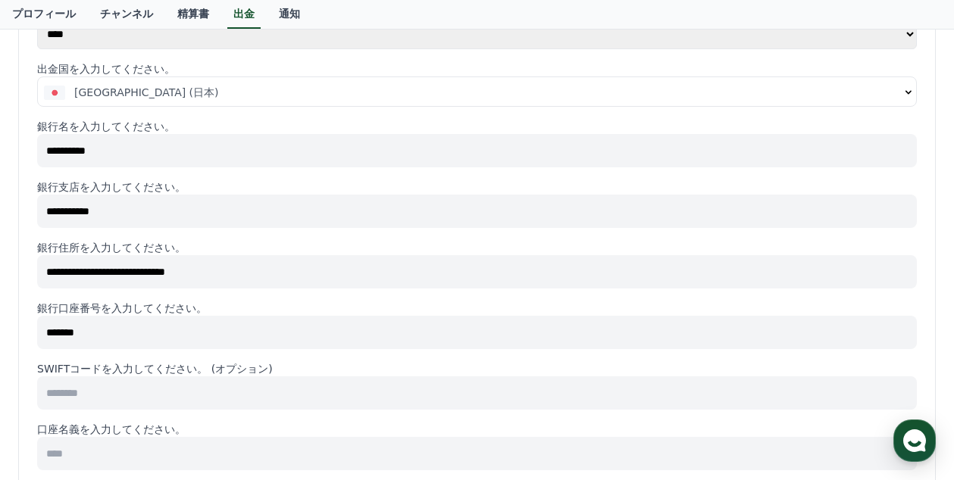
scroll to position [299, 0]
type input "*******"
click at [73, 387] on input at bounding box center [477, 392] width 880 height 33
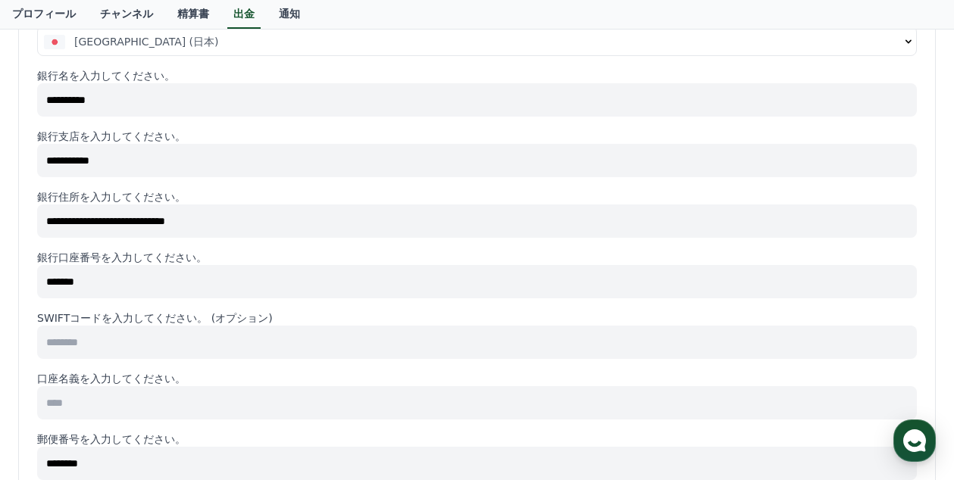
scroll to position [352, 0]
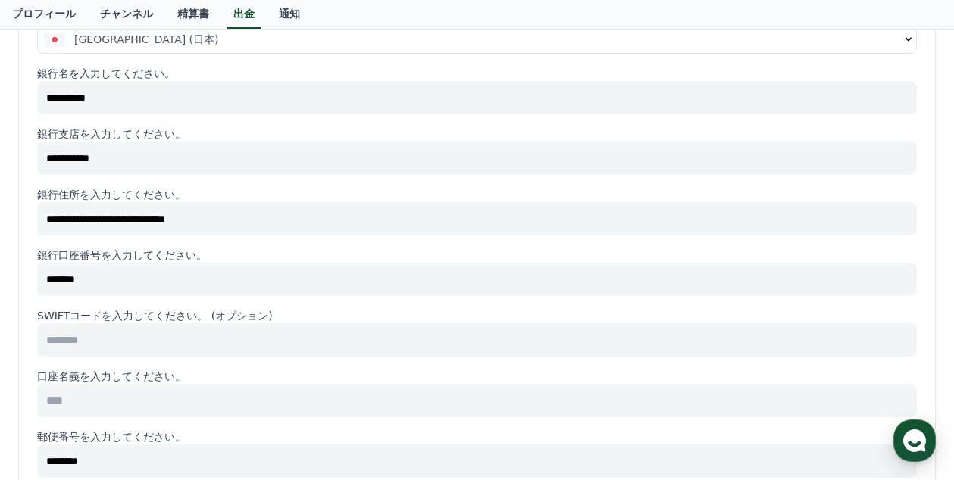
click at [63, 405] on input at bounding box center [477, 400] width 880 height 33
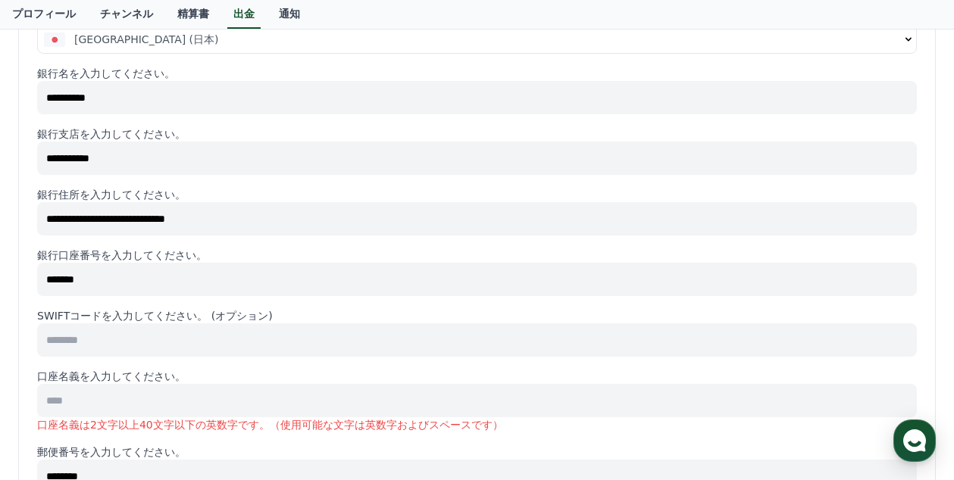
type input "*"
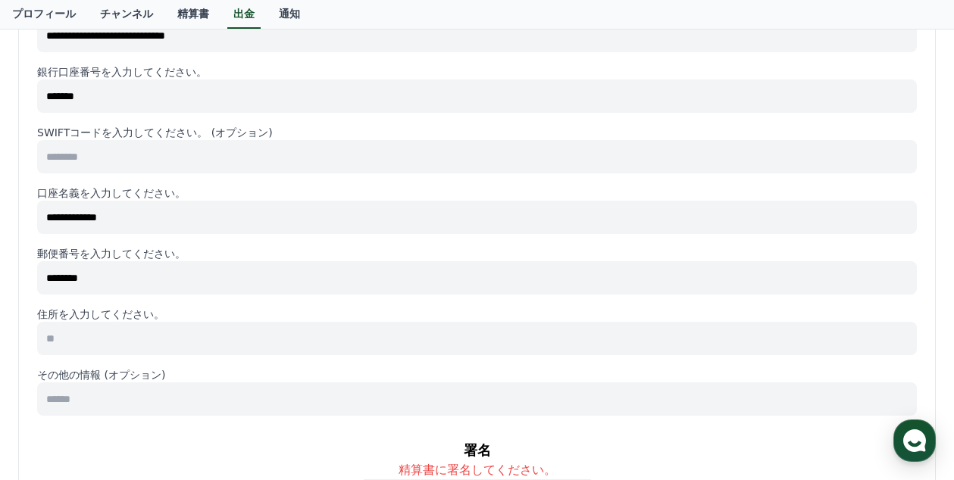
scroll to position [534, 0]
type input "*"
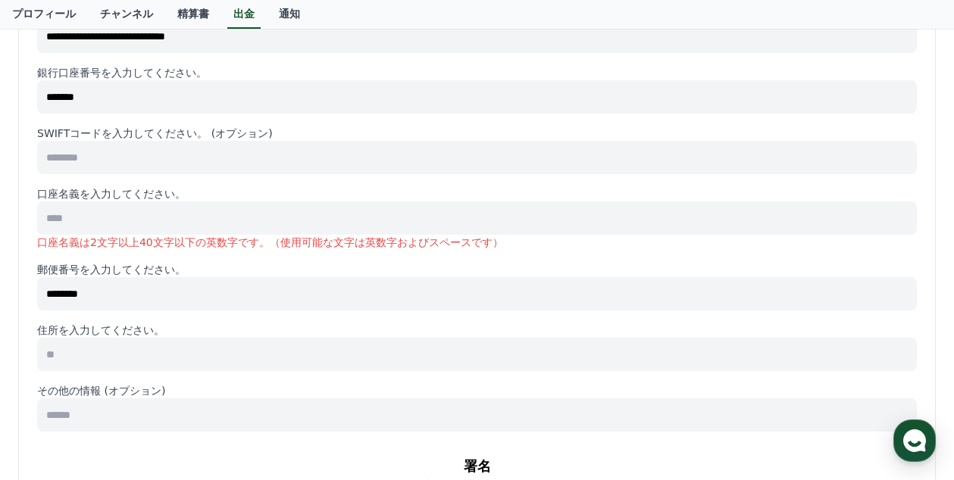
scroll to position [458, 0]
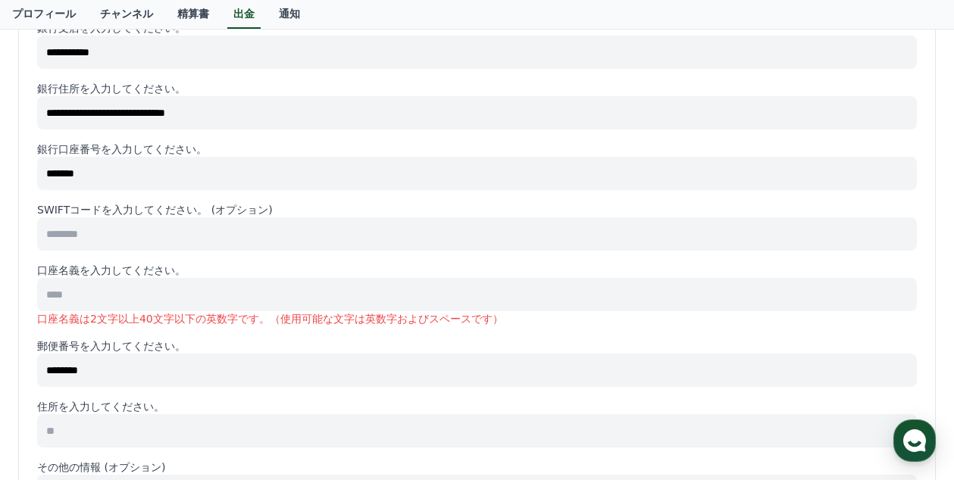
click at [139, 174] on input "*******" at bounding box center [477, 173] width 880 height 33
type input "*"
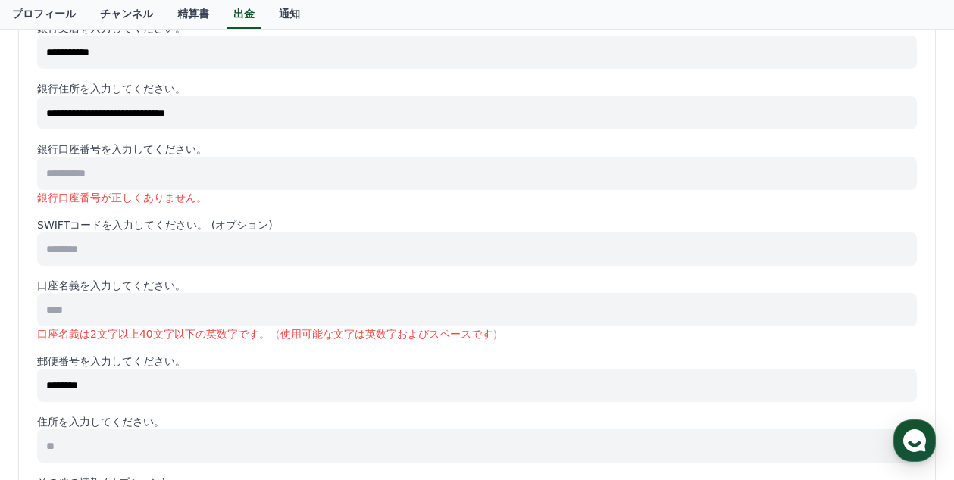
click at [231, 112] on input "**********" at bounding box center [477, 112] width 880 height 33
type input "*"
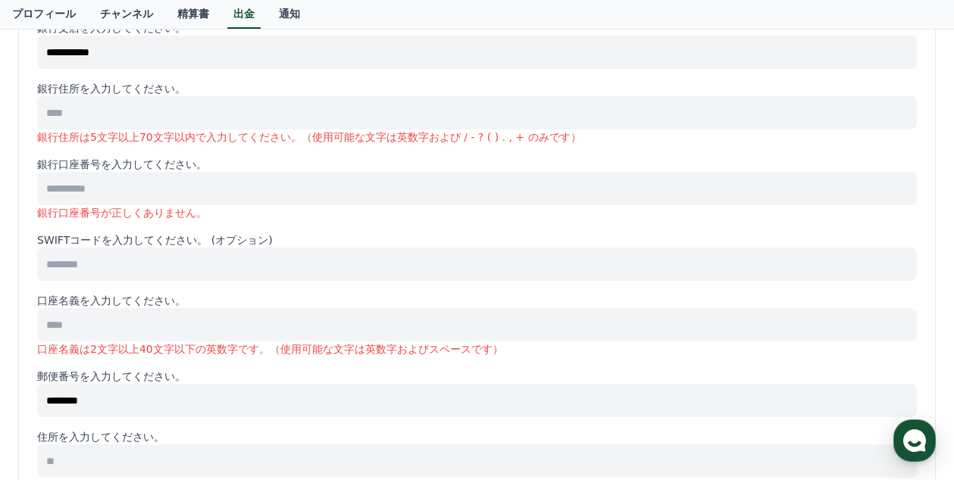
click at [207, 51] on input "**********" at bounding box center [477, 52] width 880 height 33
type input "*"
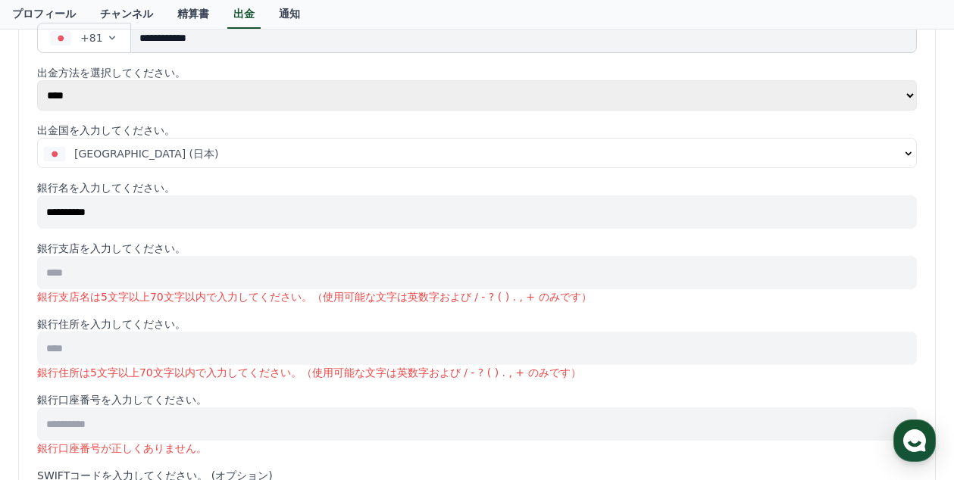
scroll to position [235, 0]
click at [163, 205] on input "**********" at bounding box center [477, 214] width 880 height 33
type input "*"
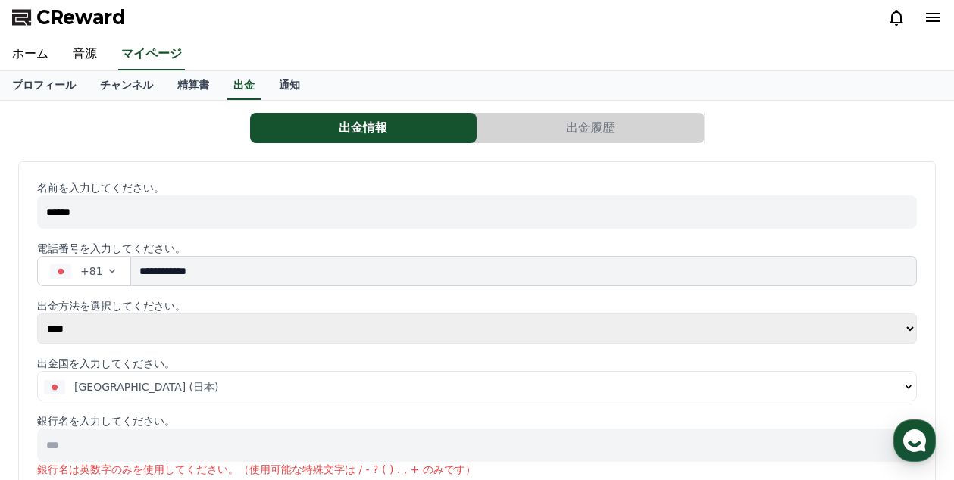
scroll to position [2, 0]
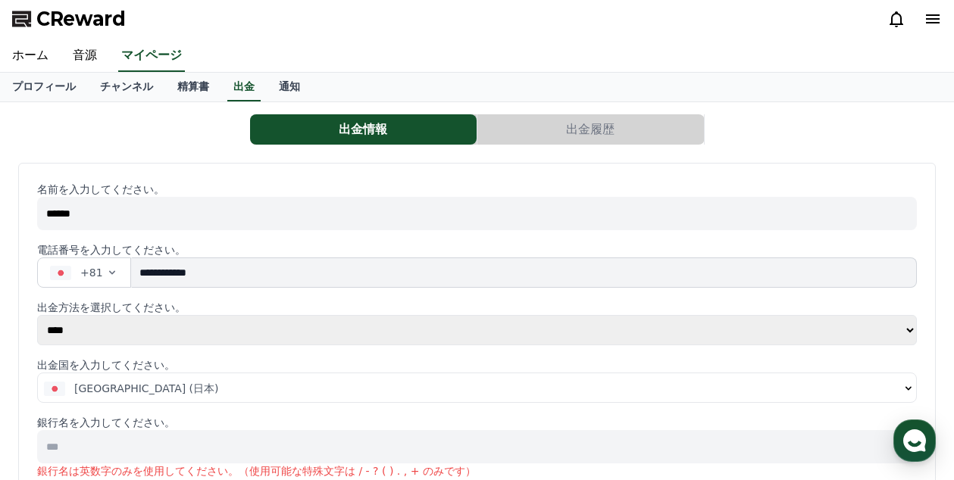
click at [163, 205] on input "******" at bounding box center [477, 213] width 880 height 33
type input "*"
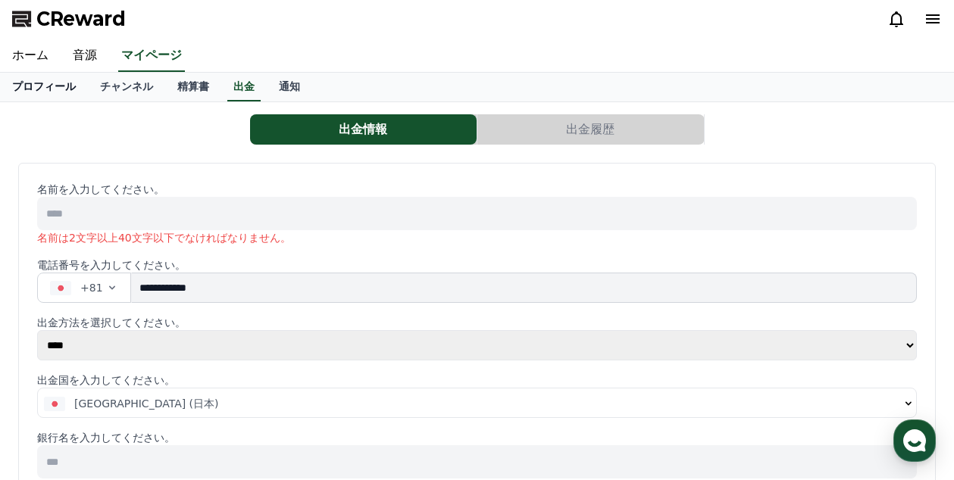
click at [20, 92] on link "プロフィール" at bounding box center [44, 87] width 88 height 29
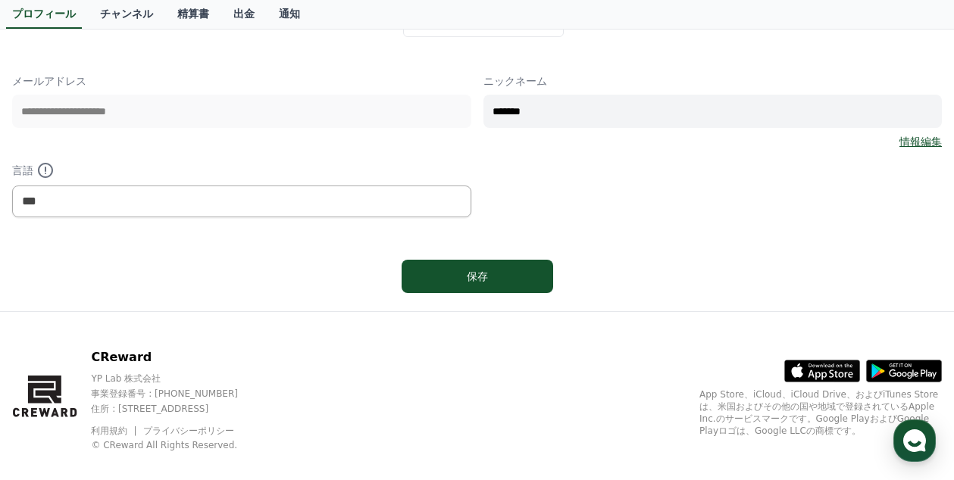
scroll to position [194, 0]
click at [583, 108] on input "*******" at bounding box center [712, 110] width 459 height 33
type input "*"
click at [99, 11] on link "チャンネル" at bounding box center [126, 14] width 77 height 29
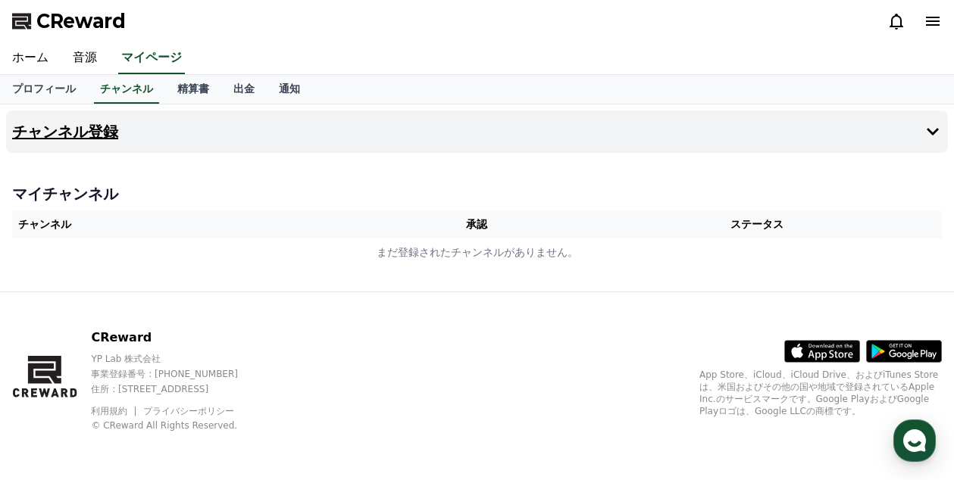
click at [934, 130] on icon at bounding box center [933, 132] width 18 height 18
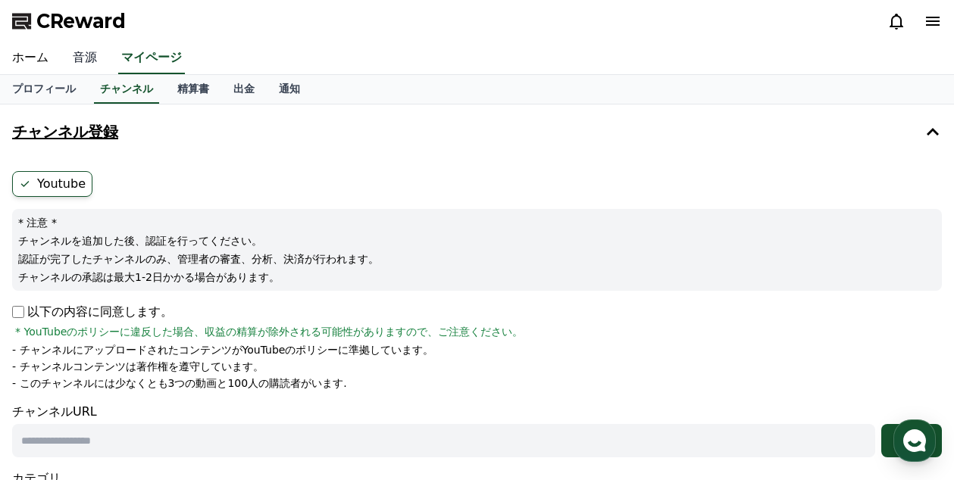
click at [77, 58] on link "音源" at bounding box center [85, 58] width 48 height 32
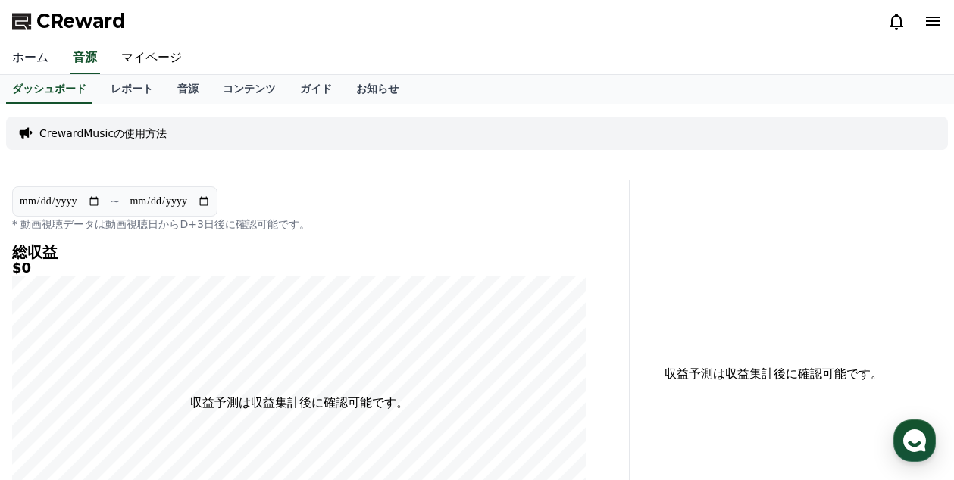
click at [25, 57] on link "ホーム" at bounding box center [30, 58] width 61 height 32
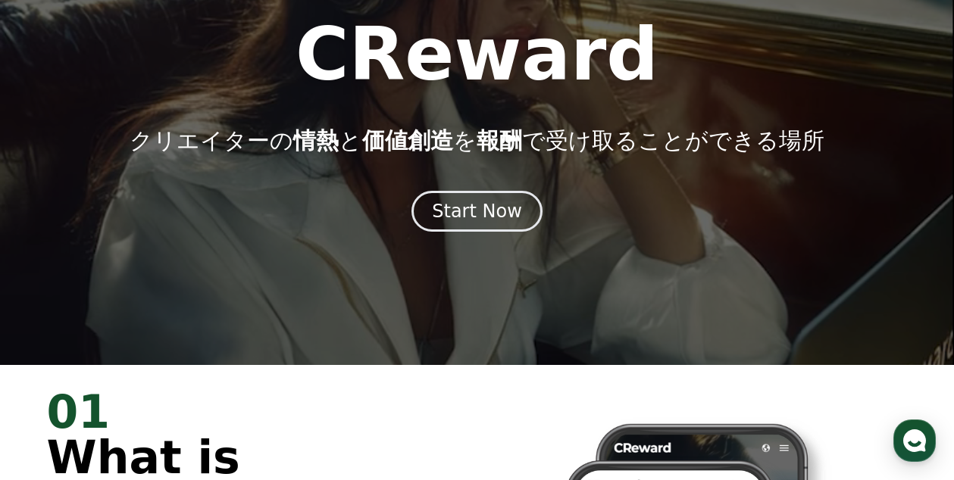
scroll to position [114, 0]
